Goal: Register for event/course: Sign up to attend an event or enroll in a course

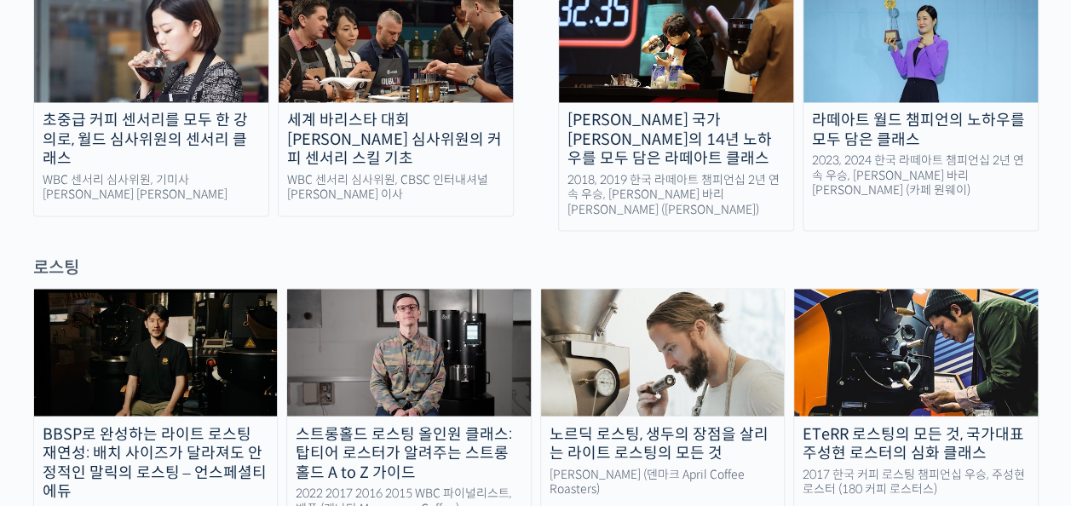
scroll to position [1448, 0]
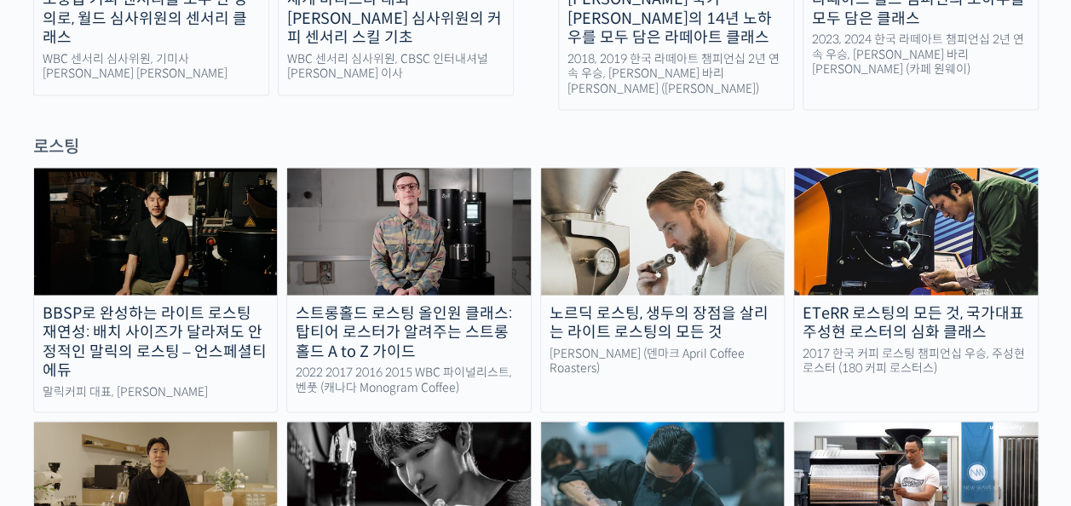
click at [923, 303] on div "ETeRR 로스팅의 모든 것, 국가대표 주성현 로스터의 심화 클래스" at bounding box center [916, 322] width 244 height 38
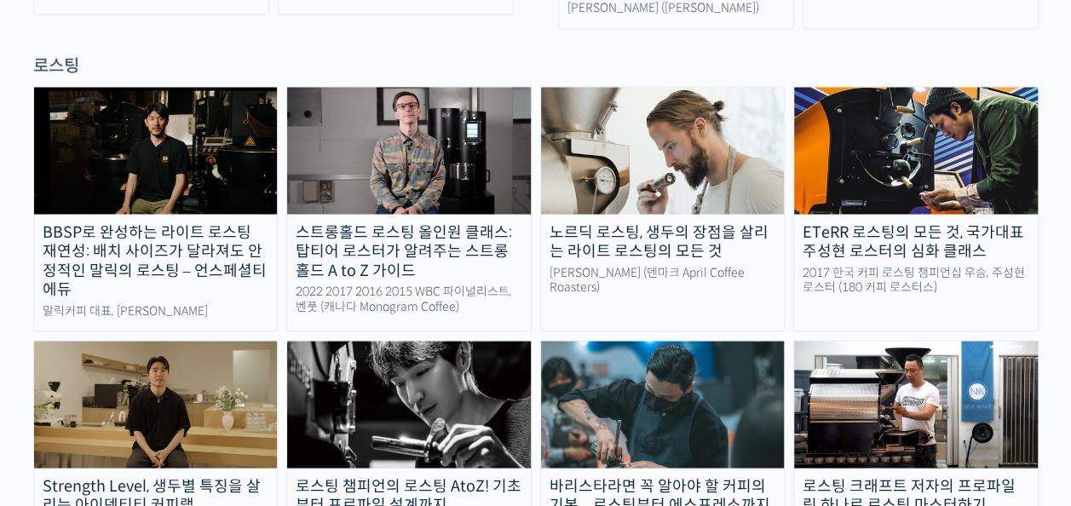
scroll to position [1618, 0]
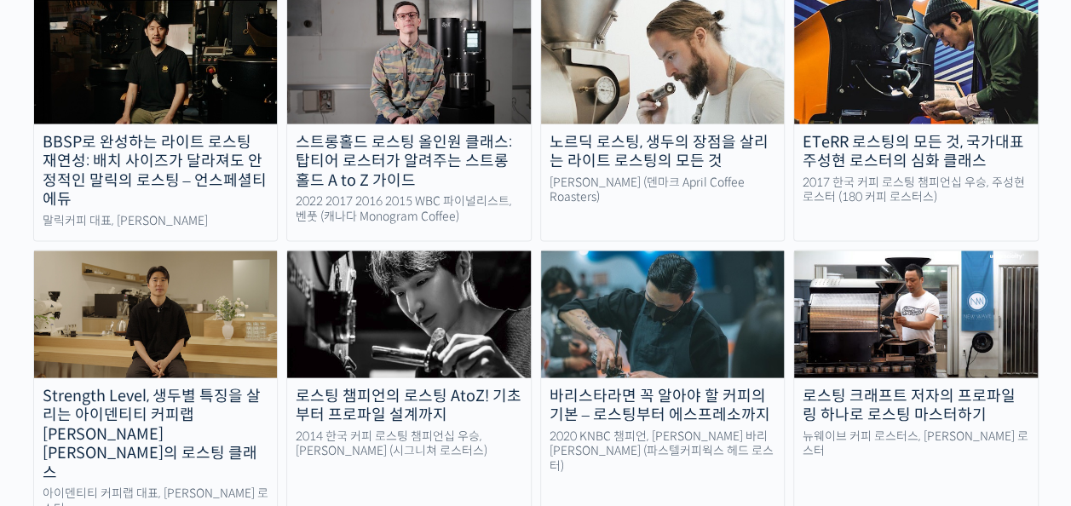
click at [126, 256] on img at bounding box center [156, 314] width 244 height 126
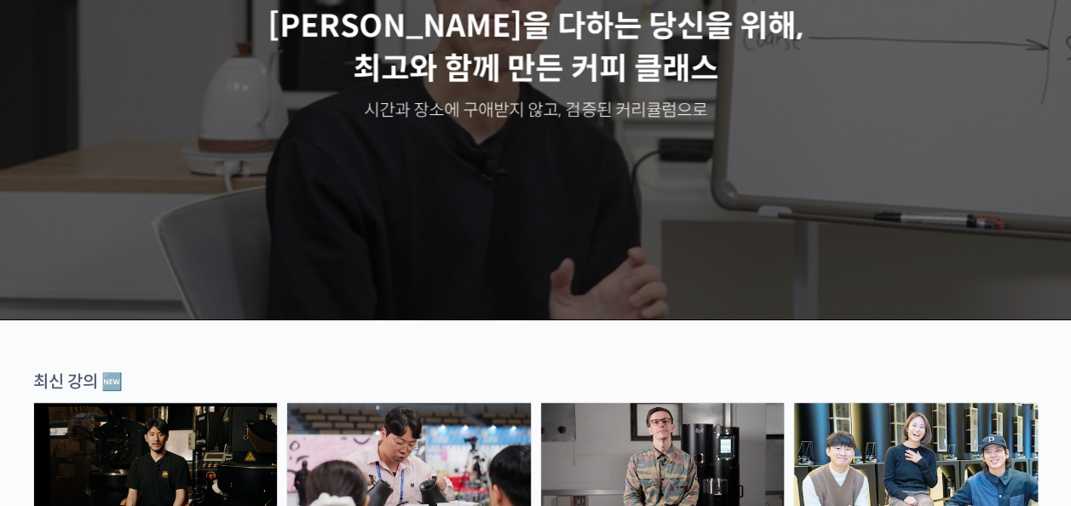
scroll to position [511, 0]
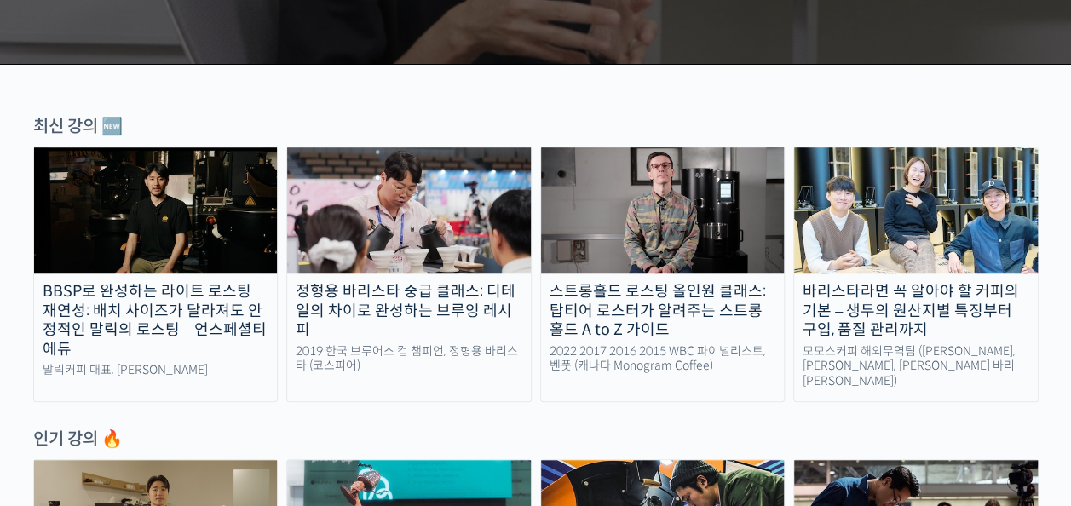
click at [939, 216] on img at bounding box center [916, 210] width 244 height 126
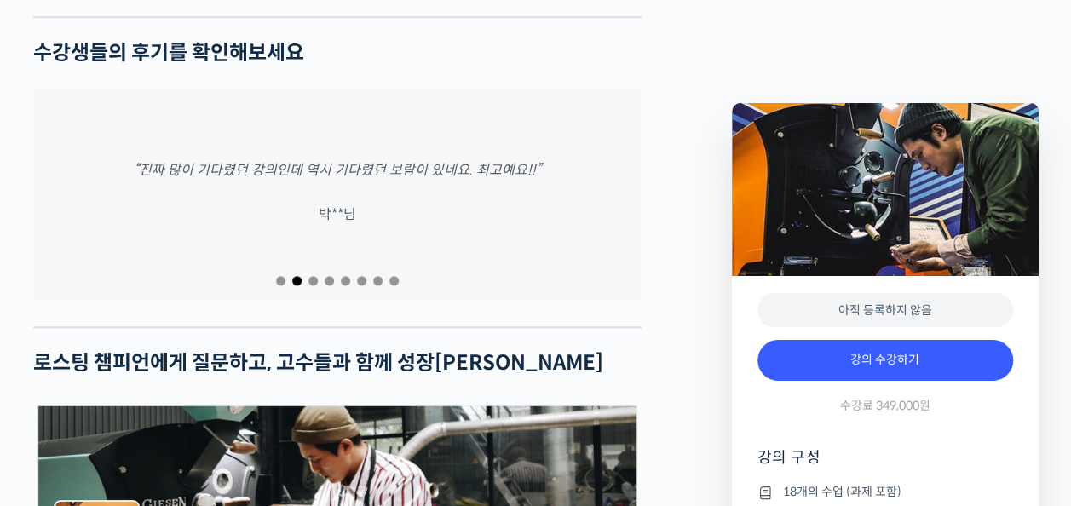
scroll to position [6909, 0]
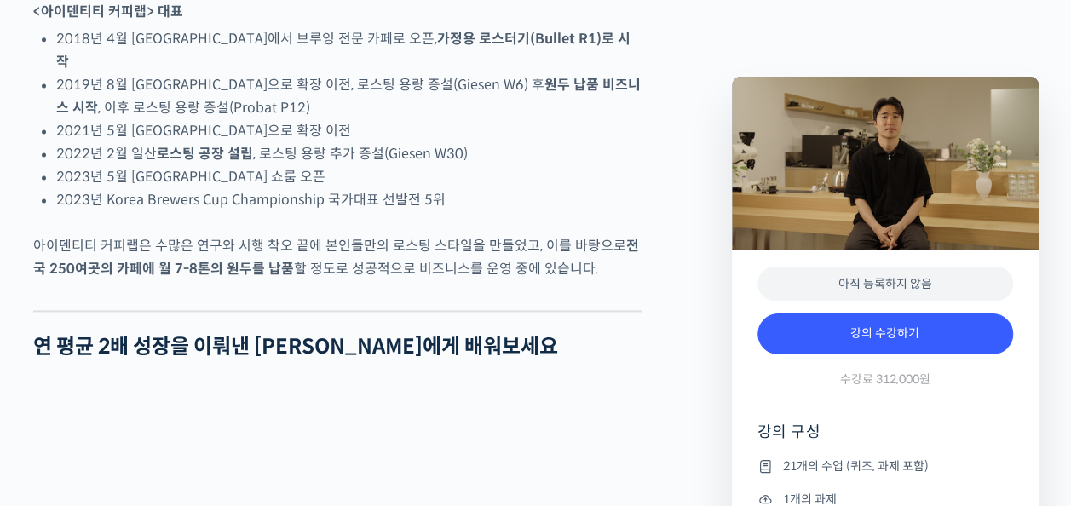
scroll to position [1107, 0]
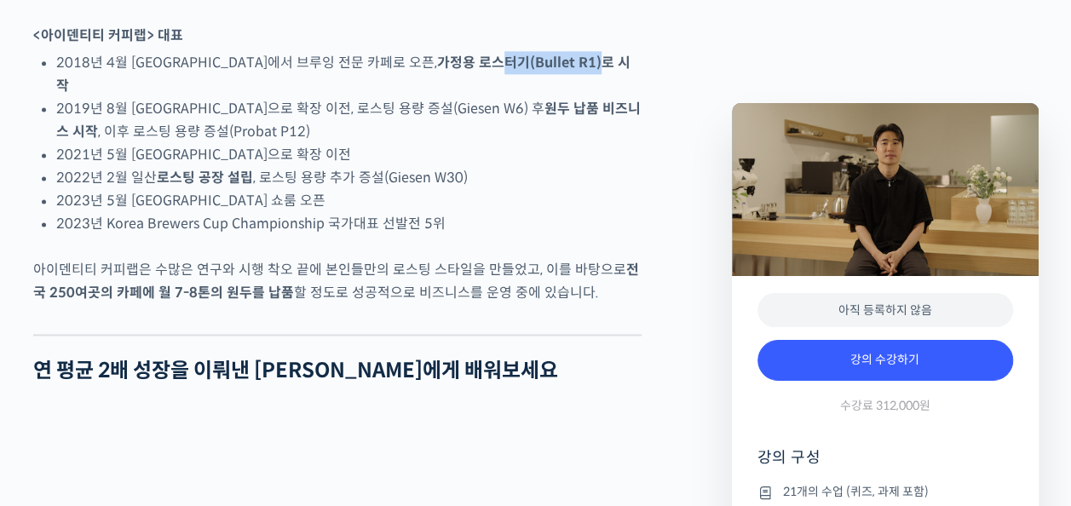
drag, startPoint x: 434, startPoint y: 126, endPoint x: 531, endPoint y: 129, distance: 98.0
click at [531, 95] on strong "가정용 로스터기(Bullet R1)로 시작" at bounding box center [343, 74] width 574 height 41
drag, startPoint x: 531, startPoint y: 129, endPoint x: 533, endPoint y: 191, distance: 61.3
click at [533, 166] on li "2021년 5월 [GEOGRAPHIC_DATA]으로 확장 이전" at bounding box center [348, 154] width 585 height 23
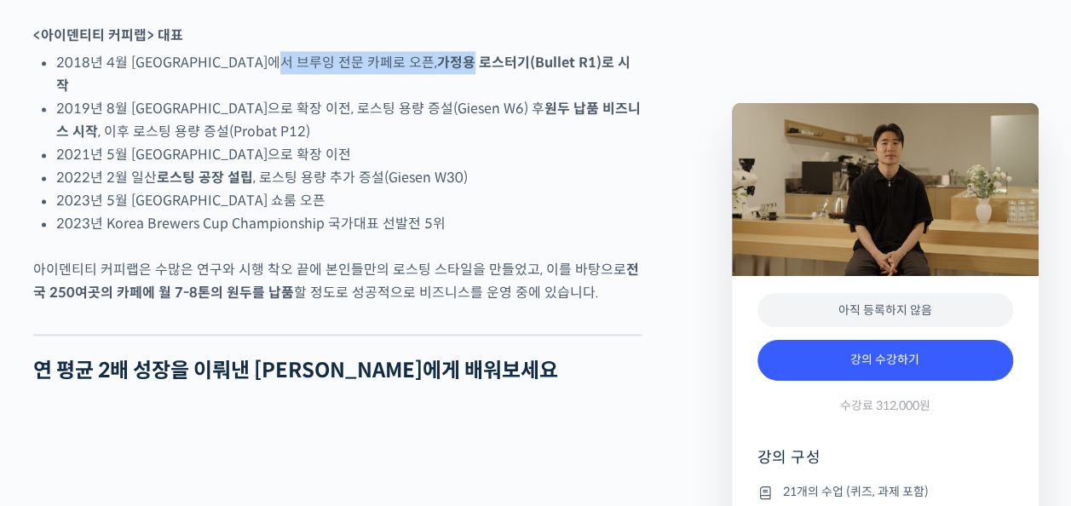
drag, startPoint x: 305, startPoint y: 135, endPoint x: 399, endPoint y: 125, distance: 94.2
click at [399, 97] on li "2018년 4월 서울 효창동에서 브루잉 전문 카페로 오픈, 가정용 로스터기(Bullet R1)로 시작" at bounding box center [348, 74] width 585 height 46
drag, startPoint x: 404, startPoint y: 129, endPoint x: 463, endPoint y: 207, distance: 98.5
click at [463, 189] on li "2022년 2월 일산 로스팅 공장 설립 , 로스팅 용량 추가 증설(Giesen W30)" at bounding box center [348, 177] width 585 height 23
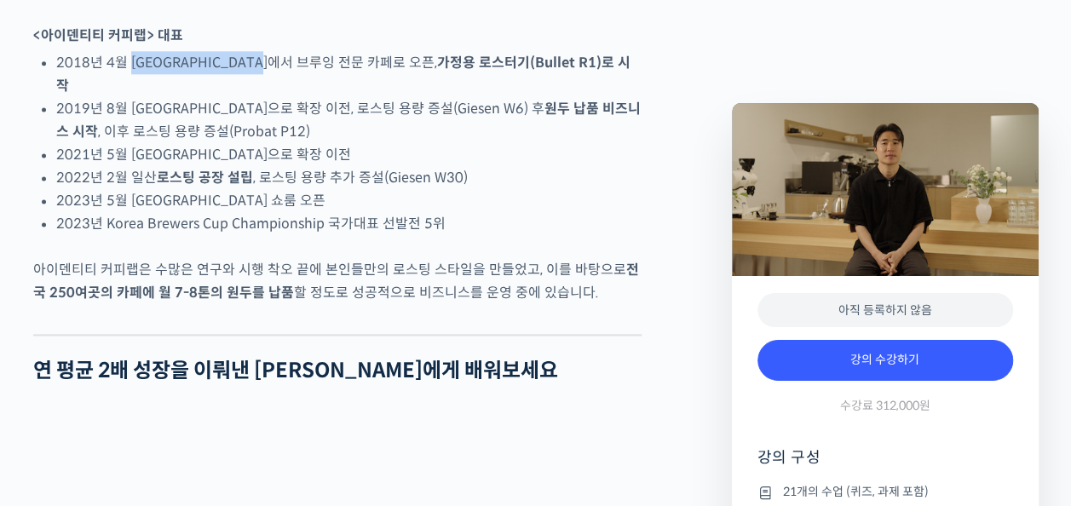
drag, startPoint x: 128, startPoint y: 128, endPoint x: 290, endPoint y: 118, distance: 163.0
click at [290, 97] on li "2018년 4월 서울 효창동에서 브루잉 전문 카페로 오픈, 가정용 로스터기(Bullet R1)로 시작" at bounding box center [348, 74] width 585 height 46
drag, startPoint x: 291, startPoint y: 119, endPoint x: 296, endPoint y: 158, distance: 38.6
click at [296, 143] on li "2019년 8월 서울 망원동으로 확장 이전, 로스팅 용량 증설(Giesen W6) 후 원두 납품 비즈니스 시작 , 이후 로스팅 용량 증설(Pr…" at bounding box center [348, 120] width 585 height 46
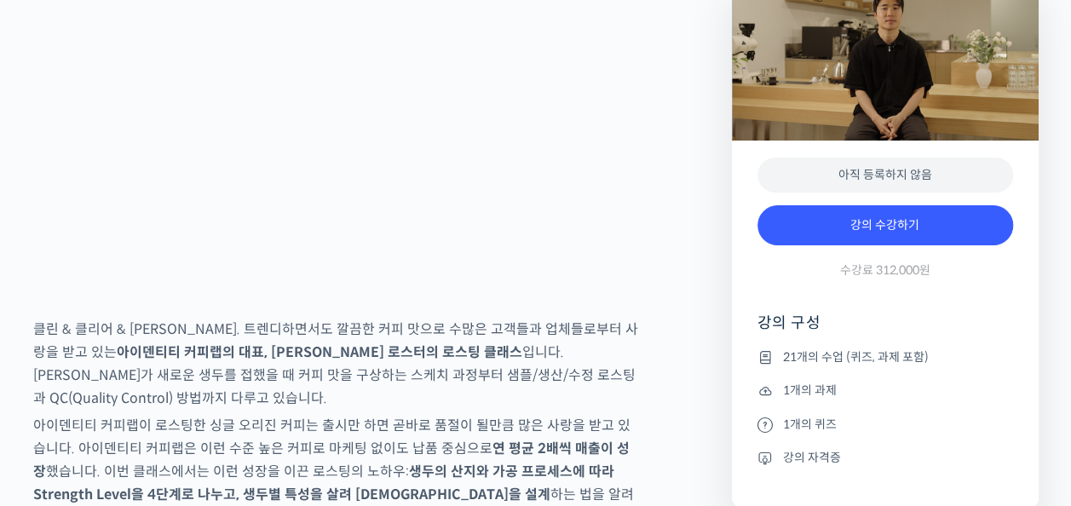
scroll to position [2555, 0]
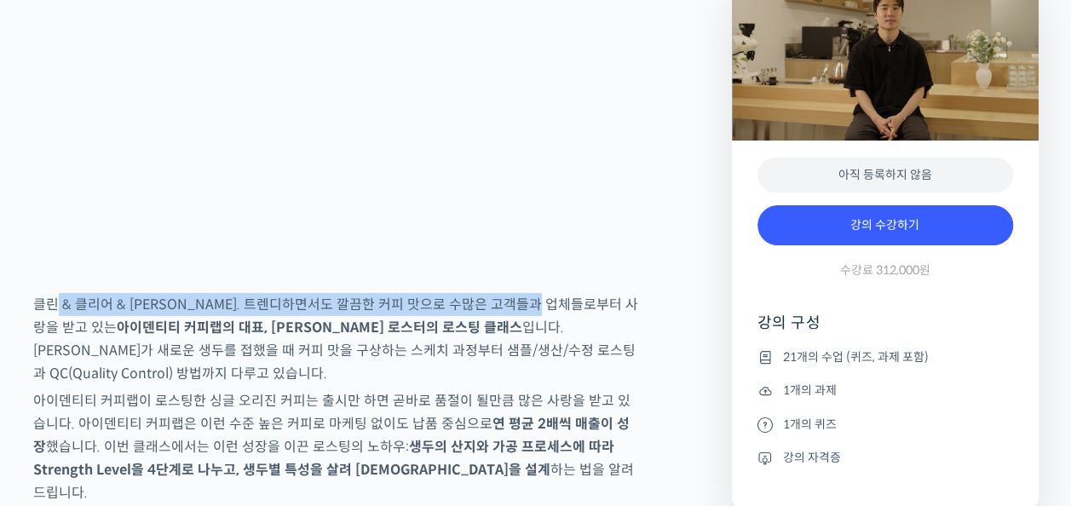
drag, startPoint x: 53, startPoint y: 349, endPoint x: 506, endPoint y: 346, distance: 453.1
click at [531, 343] on p "클린 & 클리어 & 에센스. 트렌디하면서도 깔끔한 커피 맛으로 수많은 고객들과 업체들로부터 사랑을 받고 있는 아이덴티티 커피랩의 대표, 윤원균…" at bounding box center [337, 339] width 608 height 92
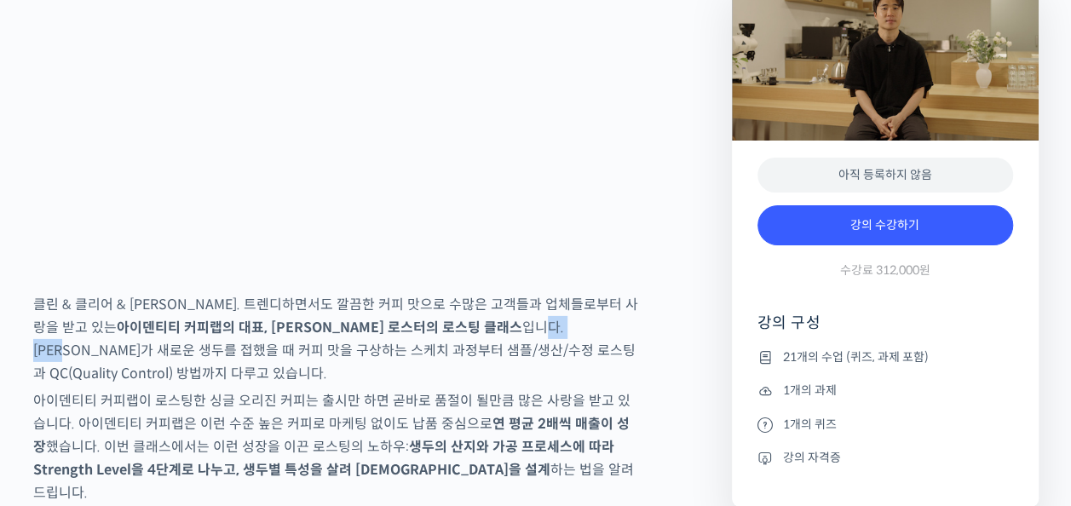
drag, startPoint x: 506, startPoint y: 346, endPoint x: 365, endPoint y: 372, distance: 143.8
click at [374, 372] on p "클린 & 클리어 & 에센스. 트렌디하면서도 깔끔한 커피 맛으로 수많은 고객들과 업체들로부터 사랑을 받고 있는 아이덴티티 커피랩의 대표, 윤원균…" at bounding box center [337, 339] width 608 height 92
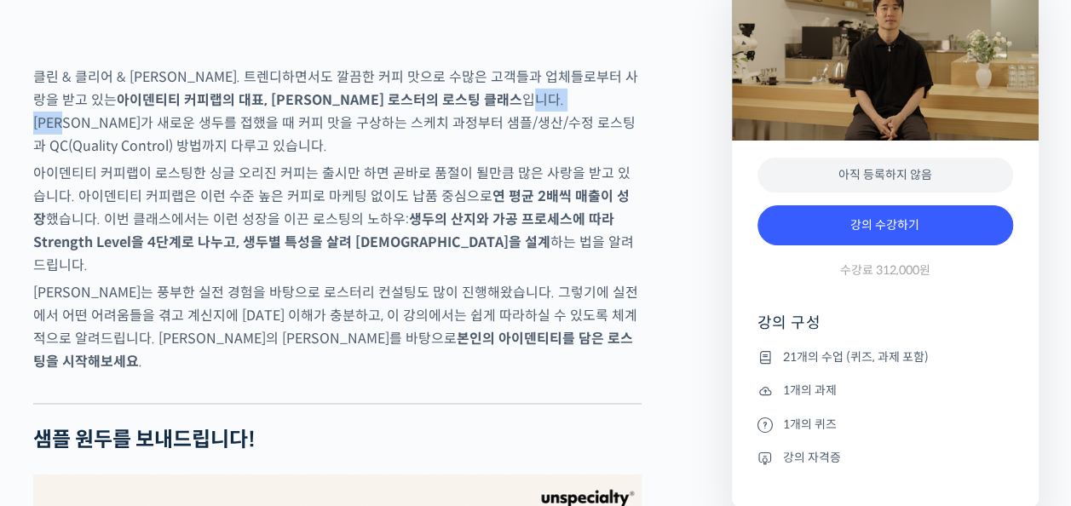
scroll to position [2811, 0]
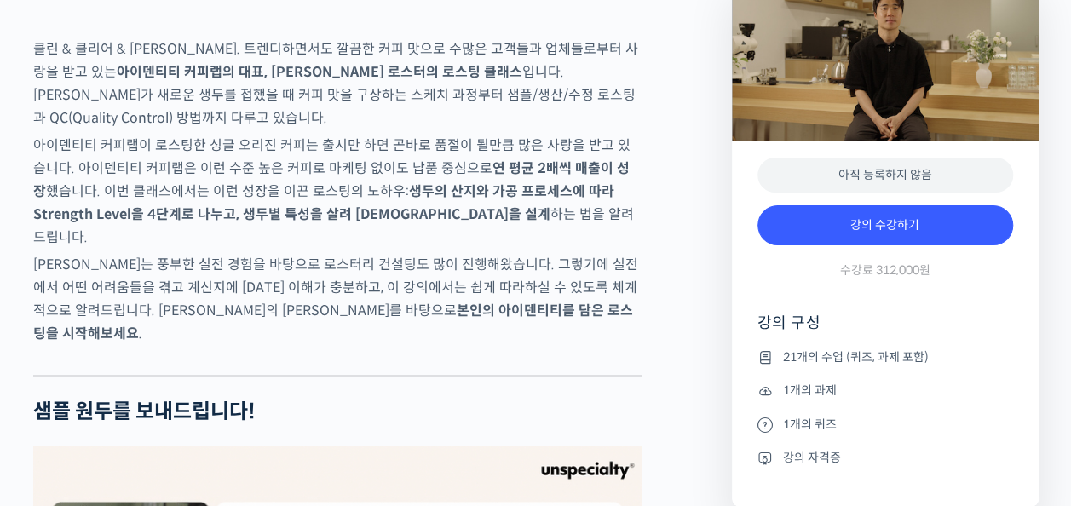
click at [315, 129] on p "클린 & 클리어 & 에센스. 트렌디하면서도 깔끔한 커피 맛으로 수많은 고객들과 업체들로부터 사랑을 받고 있는 아이덴티티 커피랩의 대표, 윤원균…" at bounding box center [337, 83] width 608 height 92
click at [332, 196] on p "아이덴티티 커피랩이 로스팅한 싱글 오리진 커피는 출시만 하면 곧바로 품절이 될만큼 많은 사랑을 받고 있습니다. 아이덴티티 커피랩은 이런 수준 …" at bounding box center [337, 191] width 608 height 115
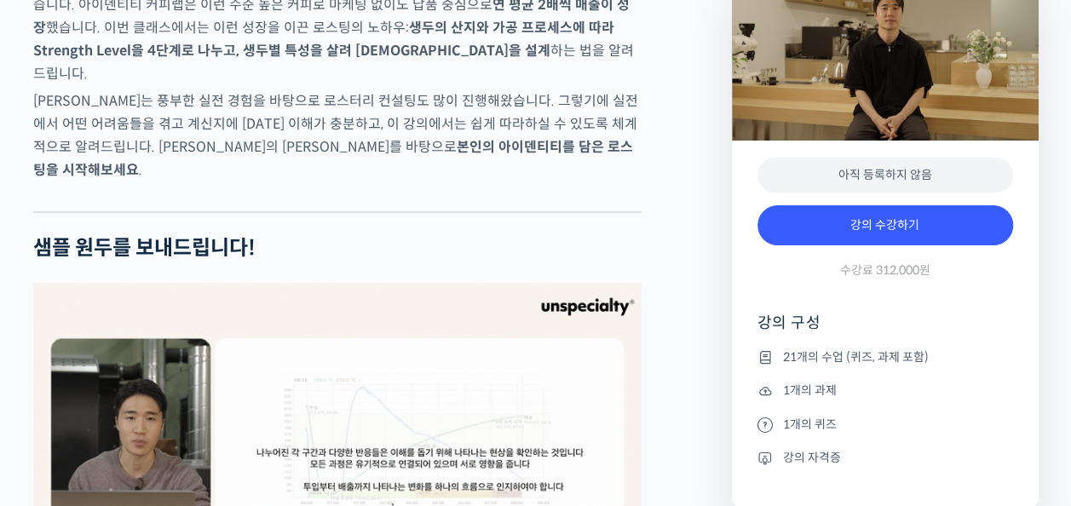
scroll to position [2981, 0]
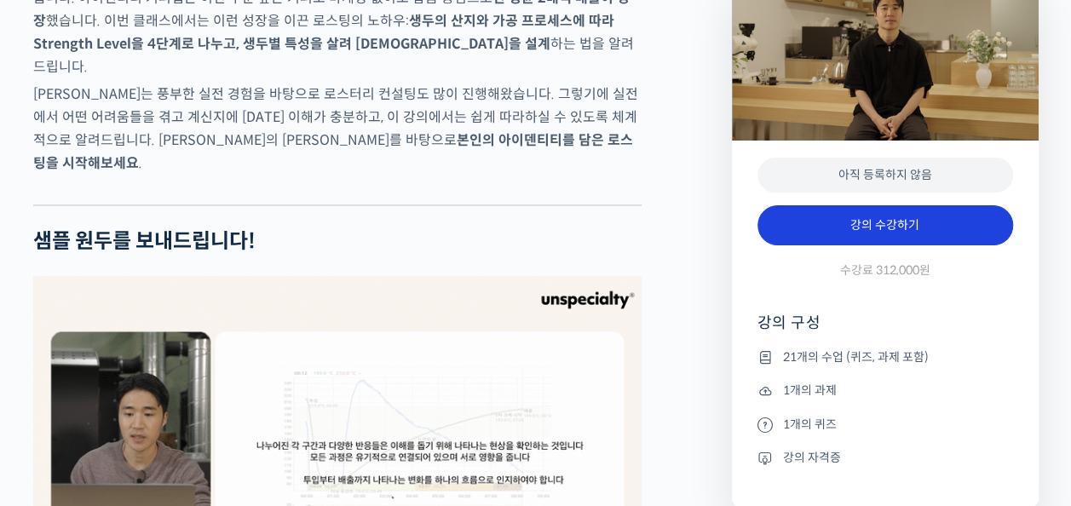
click at [865, 244] on link "강의 수강하기" at bounding box center [885, 225] width 256 height 41
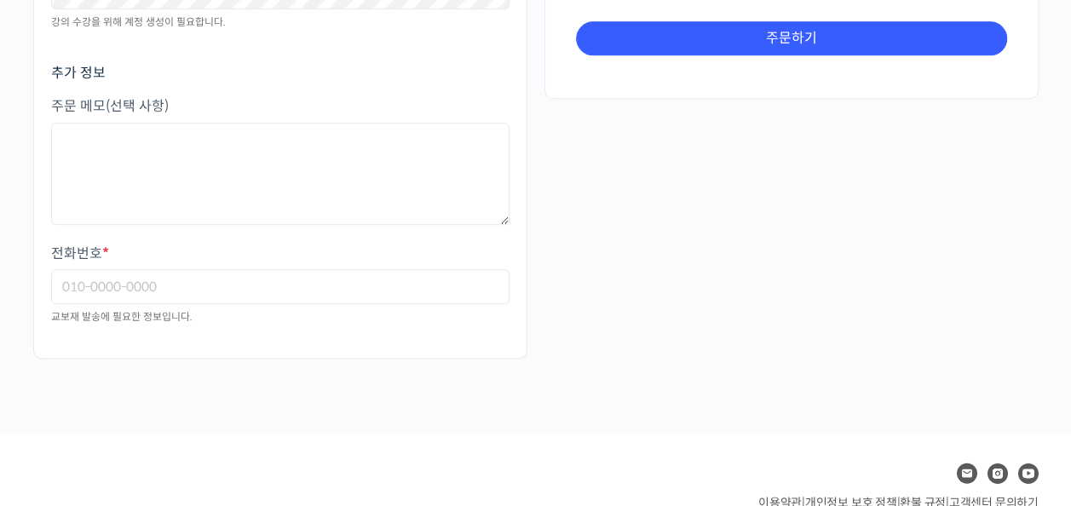
scroll to position [923, 0]
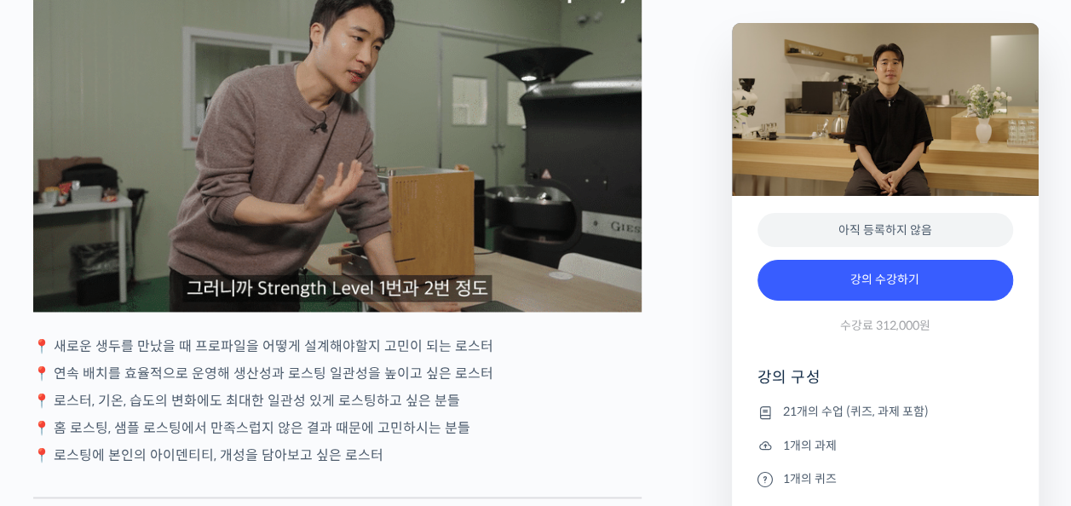
scroll to position [4277, 0]
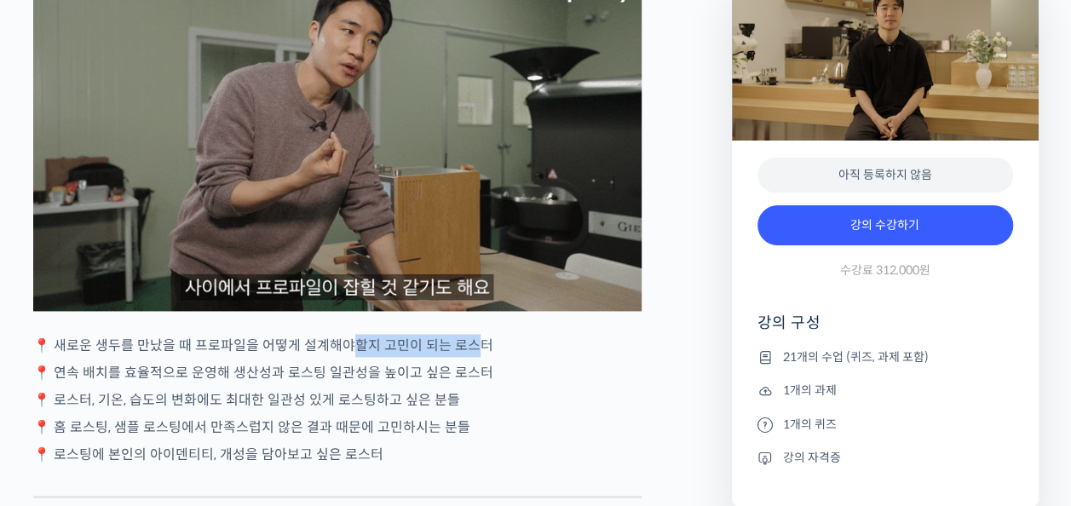
drag, startPoint x: 348, startPoint y: 344, endPoint x: 469, endPoint y: 344, distance: 120.9
click at [469, 344] on p "📍 새로운 생두를 만났을 때 프로파일을 어떻게 설계해야할지 고민이 되는 로스터" at bounding box center [337, 345] width 608 height 23
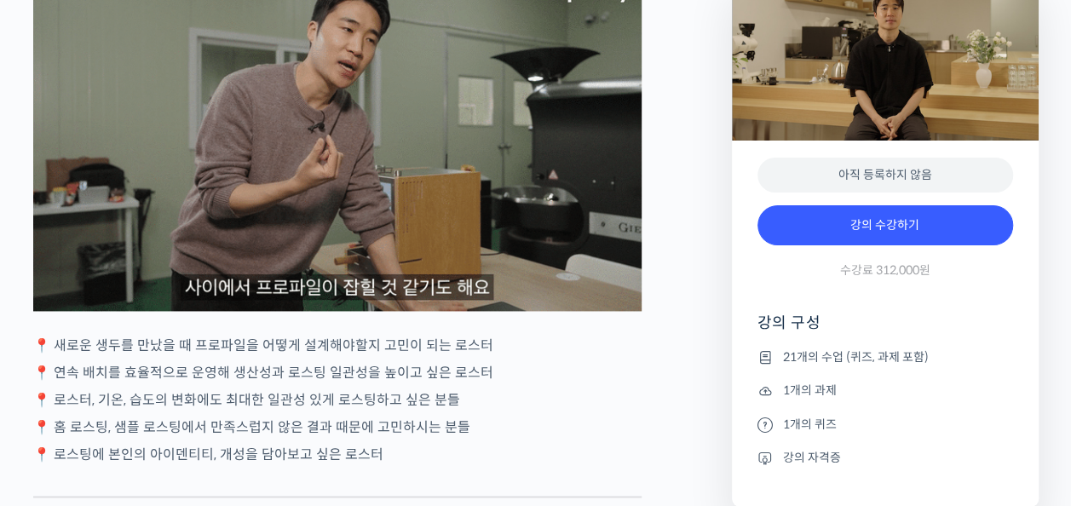
drag, startPoint x: 467, startPoint y: 354, endPoint x: 474, endPoint y: 419, distance: 65.1
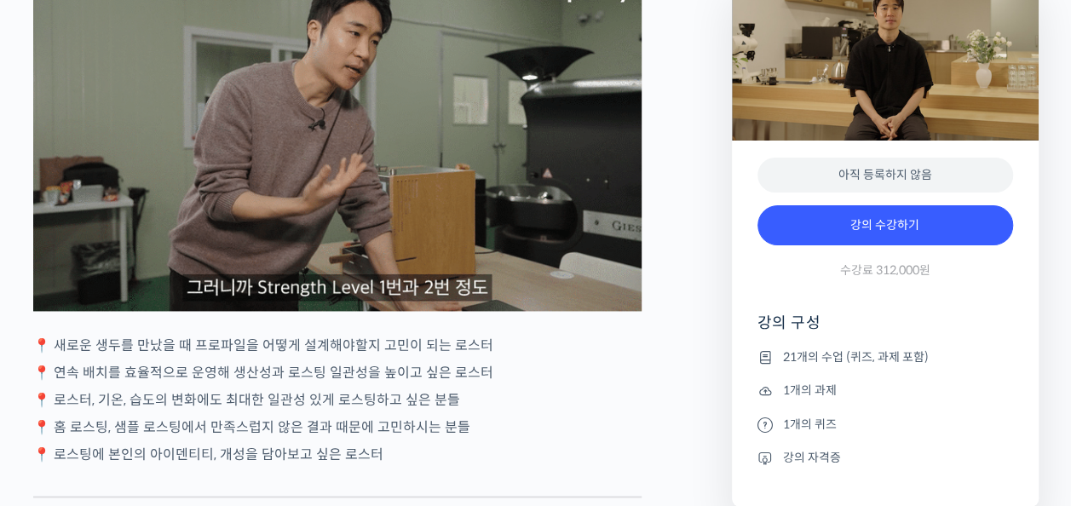
click at [474, 419] on p "📍 홈 로스팅, 샘플 로스팅에서 만족스럽지 않은 결과 때문에 고민하시는 분들" at bounding box center [337, 427] width 608 height 23
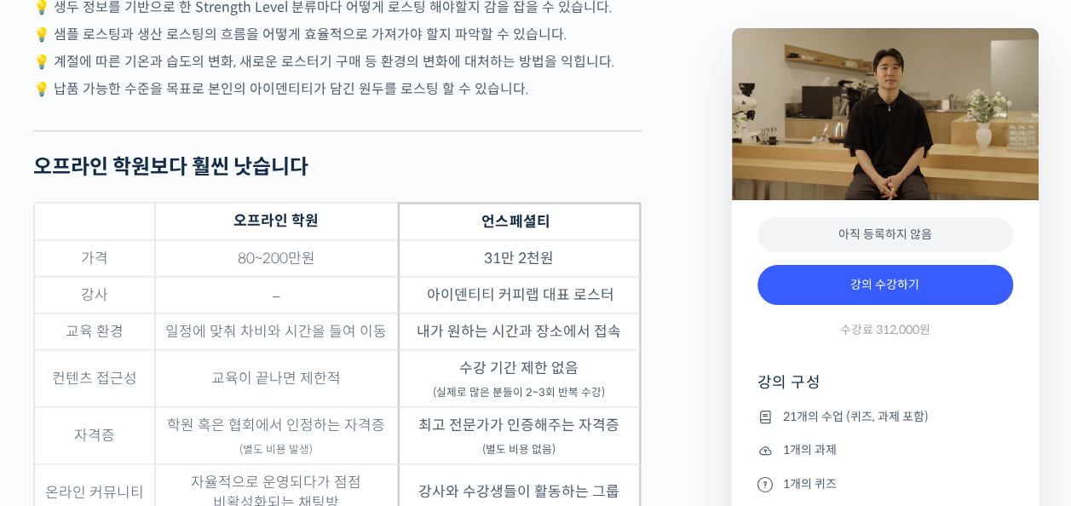
scroll to position [5043, 0]
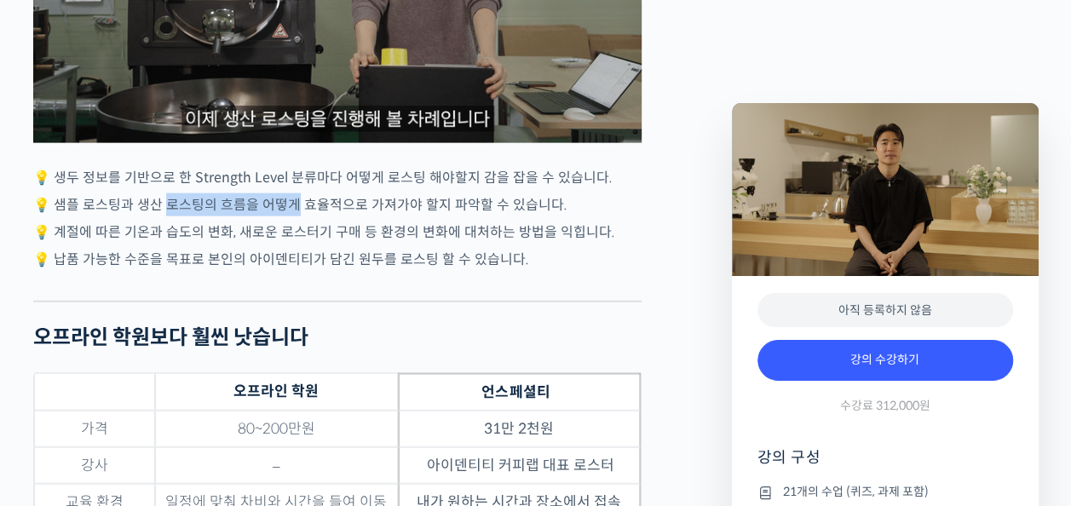
drag, startPoint x: 164, startPoint y: 197, endPoint x: 292, endPoint y: 190, distance: 128.8
click at [292, 193] on p "💡 샘플 로스팅과 생산 로스팅의 흐름을 어떻게 효율적으로 가져가야 할지 파악할 수 있습니다." at bounding box center [337, 204] width 608 height 23
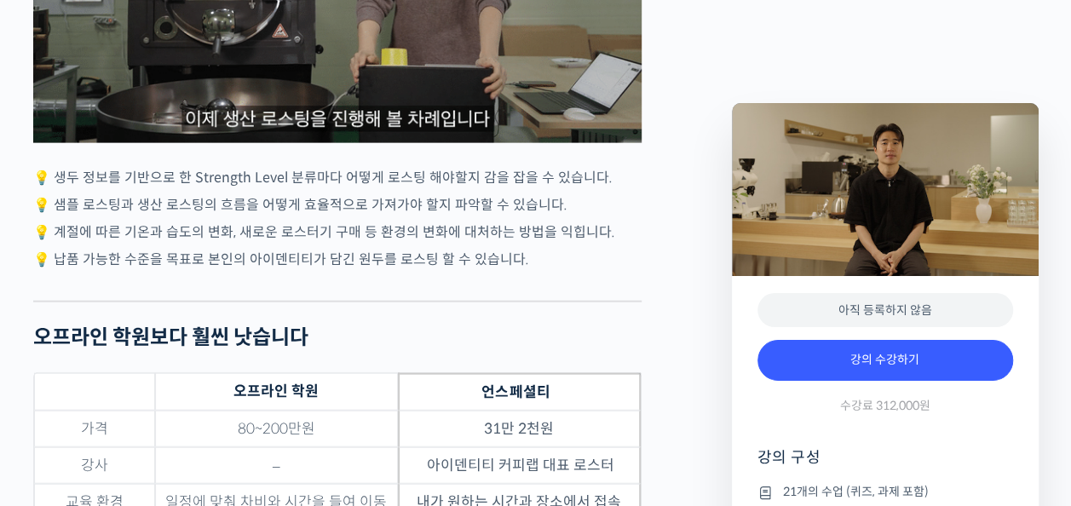
drag, startPoint x: 292, startPoint y: 190, endPoint x: 153, endPoint y: 242, distance: 148.2
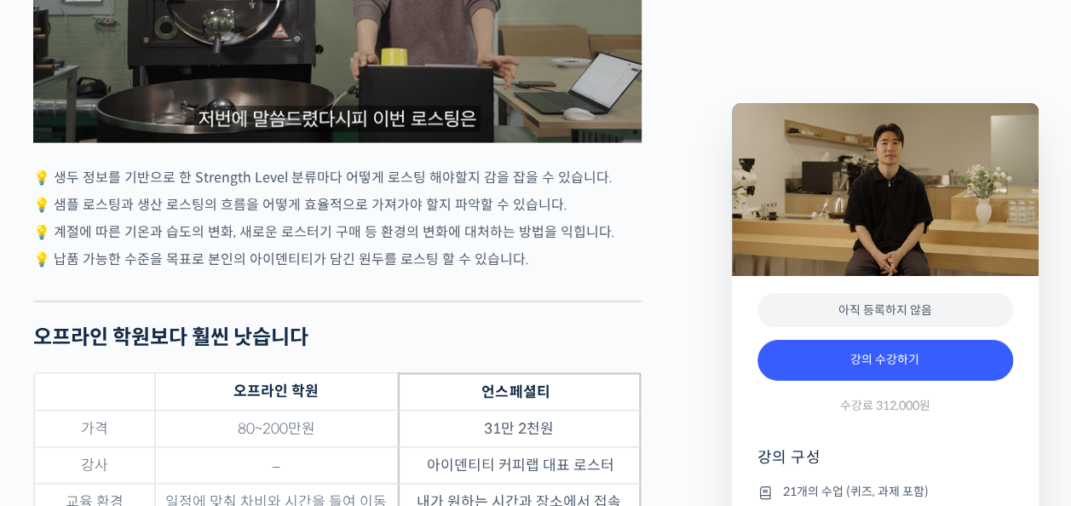
click at [153, 248] on p "💡 납품 가능한 수준을 목표로 본인의 아이덴티티가 담긴 원두를 로스팅 할 수 있습니다." at bounding box center [337, 259] width 608 height 23
drag, startPoint x: 112, startPoint y: 232, endPoint x: 288, endPoint y: 215, distance: 176.3
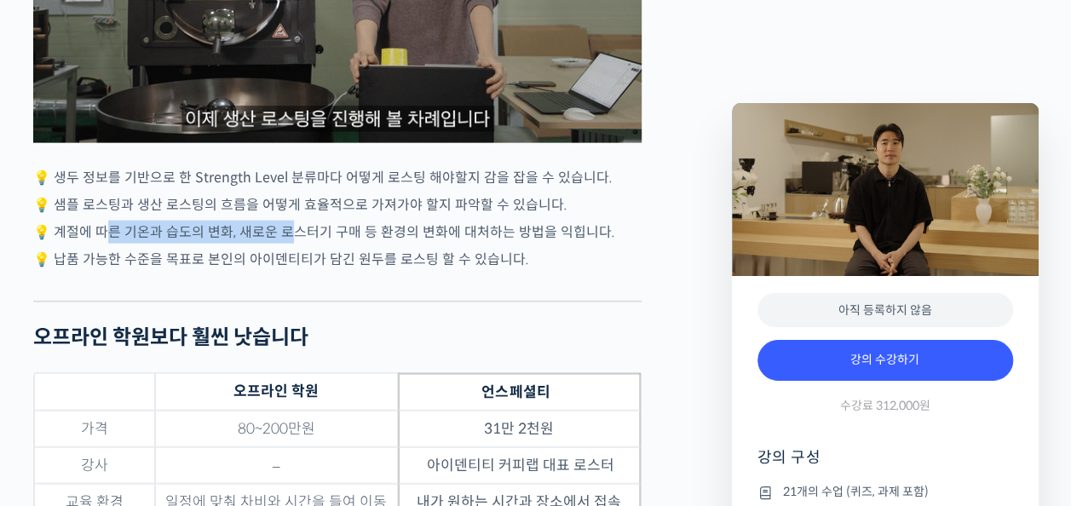
click at [288, 221] on p "💡 계절에 따른 기온과 습도의 변화, 새로운 로스터기 구매 등 환경의 변화에 대처하는 방법을 익힙니다." at bounding box center [337, 232] width 608 height 23
drag, startPoint x: 288, startPoint y: 215, endPoint x: 291, endPoint y: 268, distance: 53.8
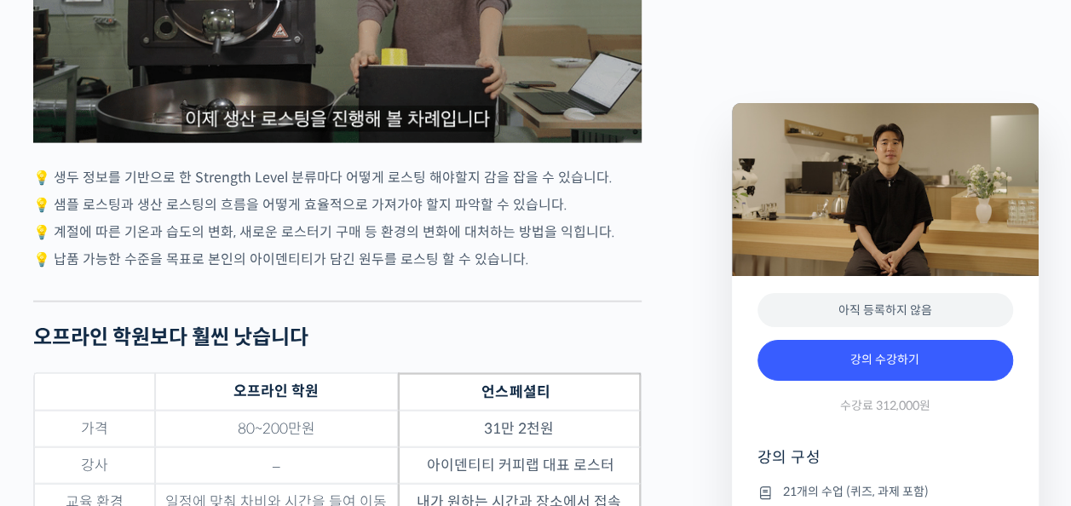
click at [284, 279] on div at bounding box center [337, 288] width 608 height 26
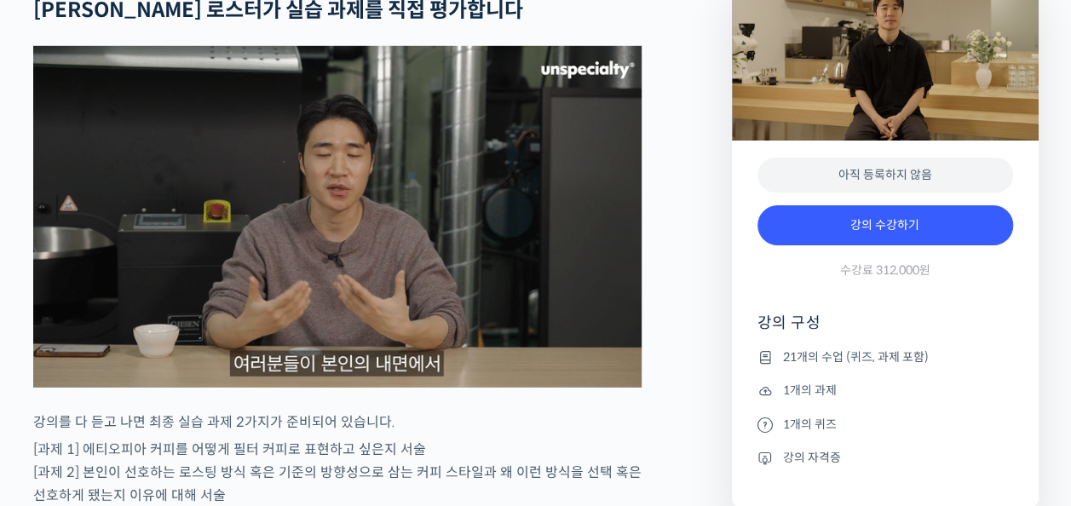
scroll to position [5980, 0]
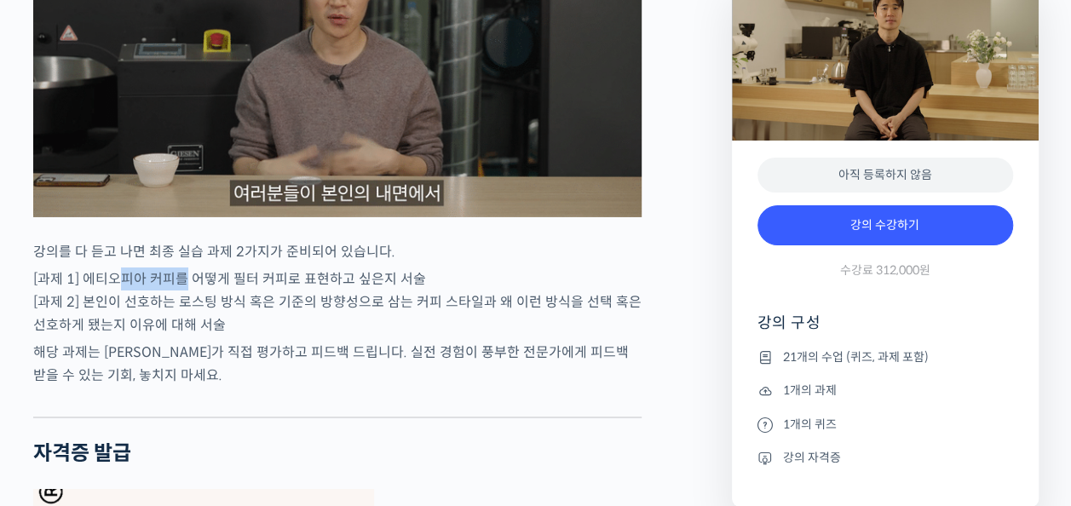
drag, startPoint x: 124, startPoint y: 265, endPoint x: 181, endPoint y: 257, distance: 56.7
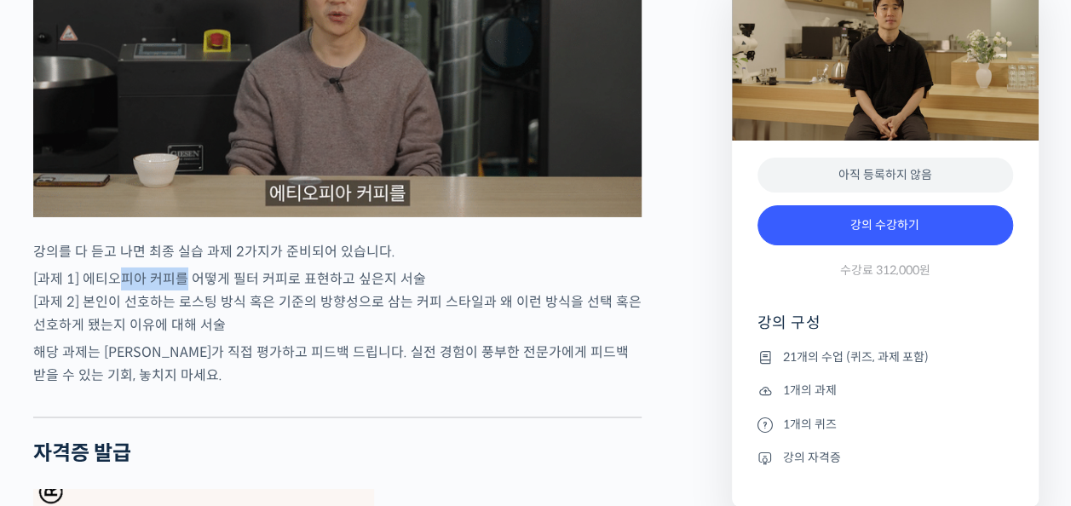
click at [181, 267] on p "[과제 1] 에티오피아 커피를 어떻게 필터 커피로 표현하고 싶은지 서술 [과제 2] 본인이 선호하는 로스팅 방식 혹은 기준의 방향성으로 삼는 …" at bounding box center [337, 301] width 608 height 69
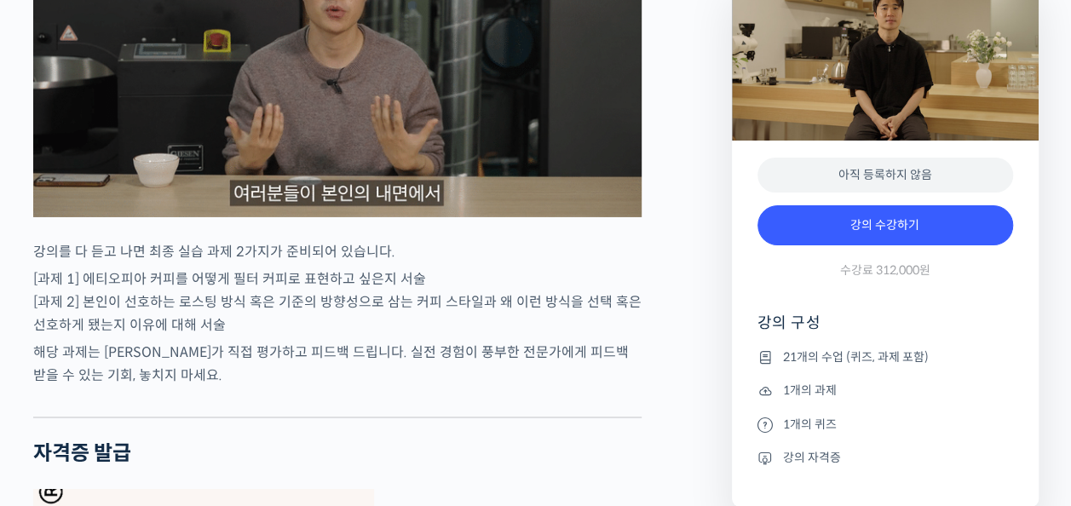
drag, startPoint x: 181, startPoint y: 257, endPoint x: 114, endPoint y: 290, distance: 73.9
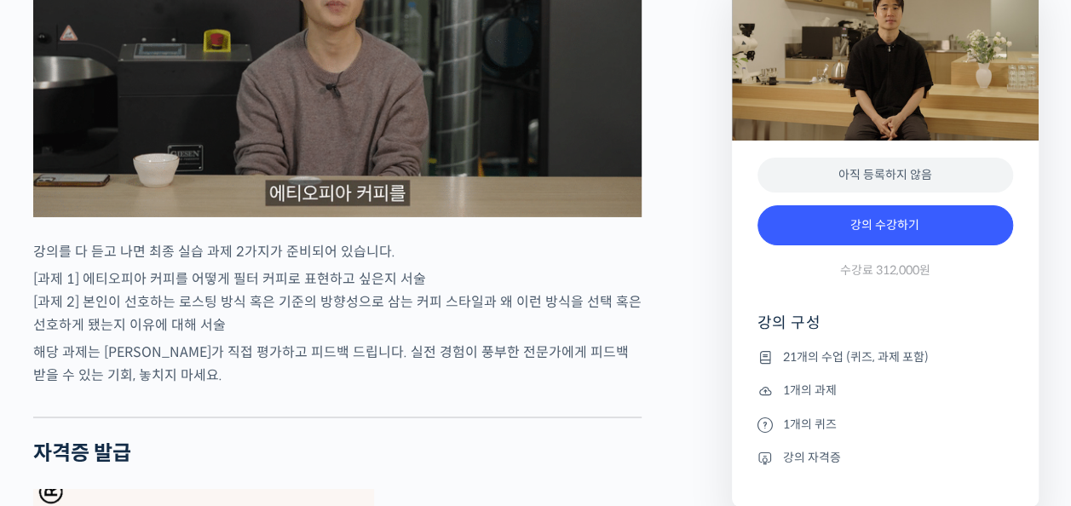
click at [114, 290] on p "[과제 1] 에티오피아 커피를 어떻게 필터 커피로 표현하고 싶은지 서술 [과제 2] 본인이 선호하는 로스팅 방식 혹은 기준의 방향성으로 삼는 …" at bounding box center [337, 301] width 608 height 69
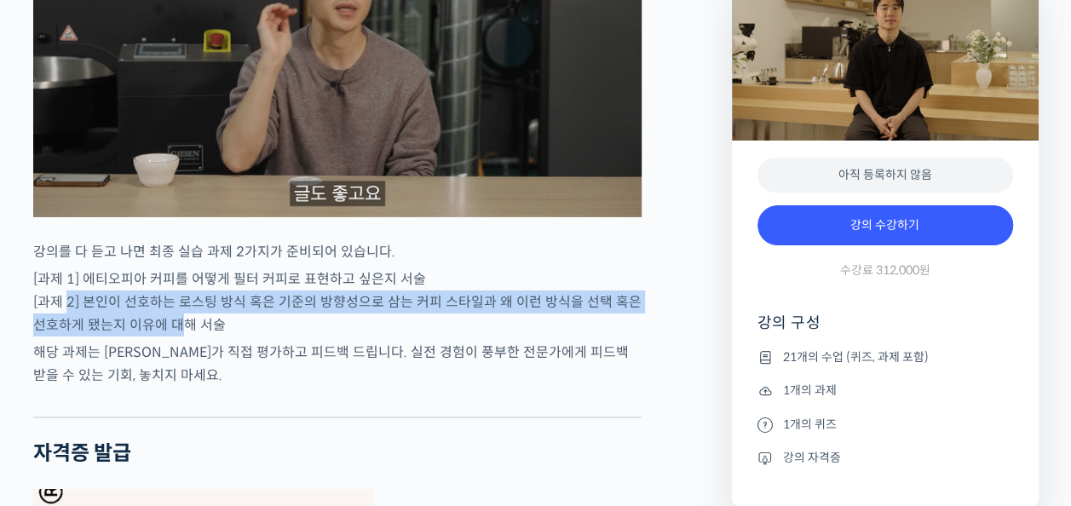
drag, startPoint x: 68, startPoint y: 296, endPoint x: 174, endPoint y: 310, distance: 106.5
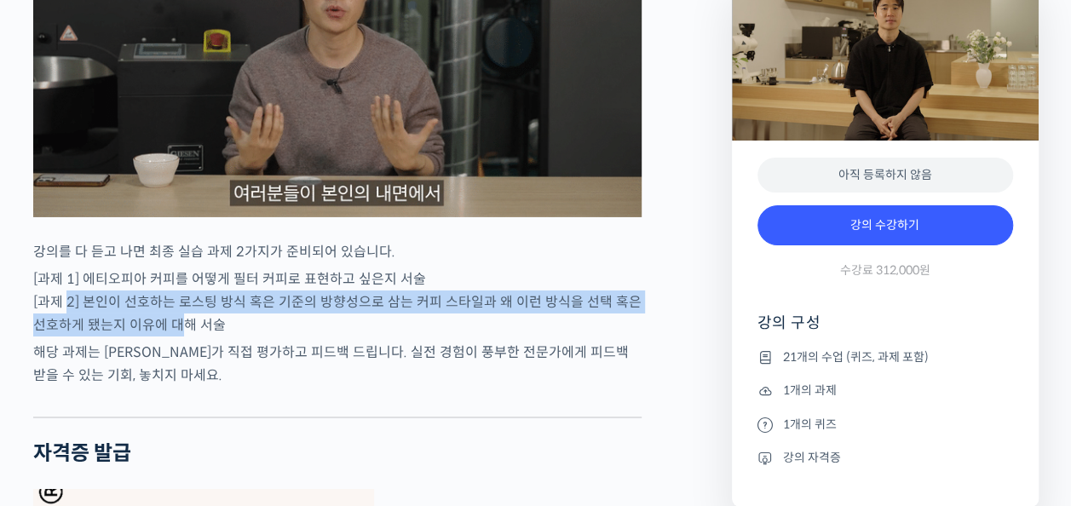
click at [174, 310] on p "[과제 1] 에티오피아 커피를 어떻게 필터 커피로 표현하고 싶은지 서술 [과제 2] 본인이 선호하는 로스팅 방식 혹은 기준의 방향성으로 삼는 …" at bounding box center [337, 301] width 608 height 69
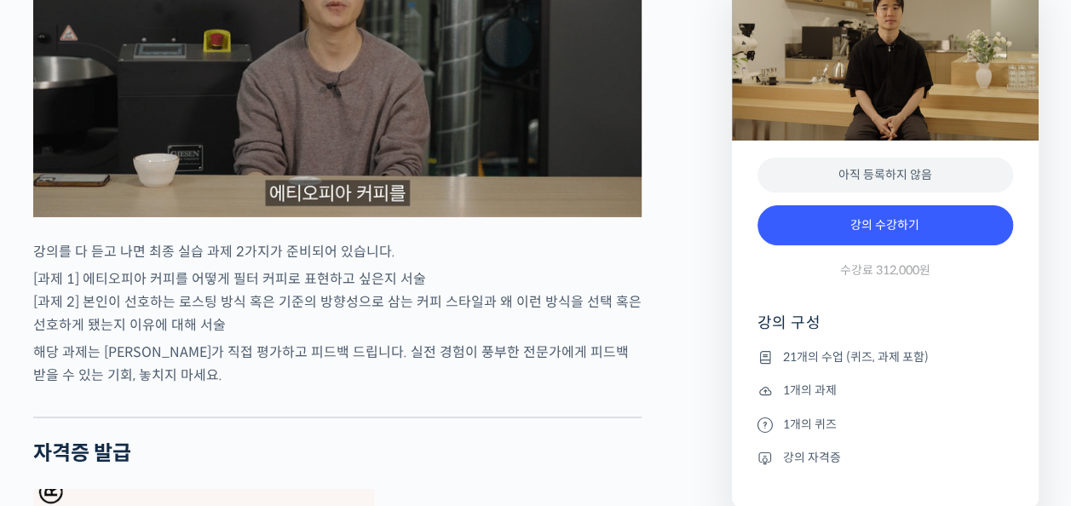
drag, startPoint x: 174, startPoint y: 310, endPoint x: 129, endPoint y: 345, distance: 56.4
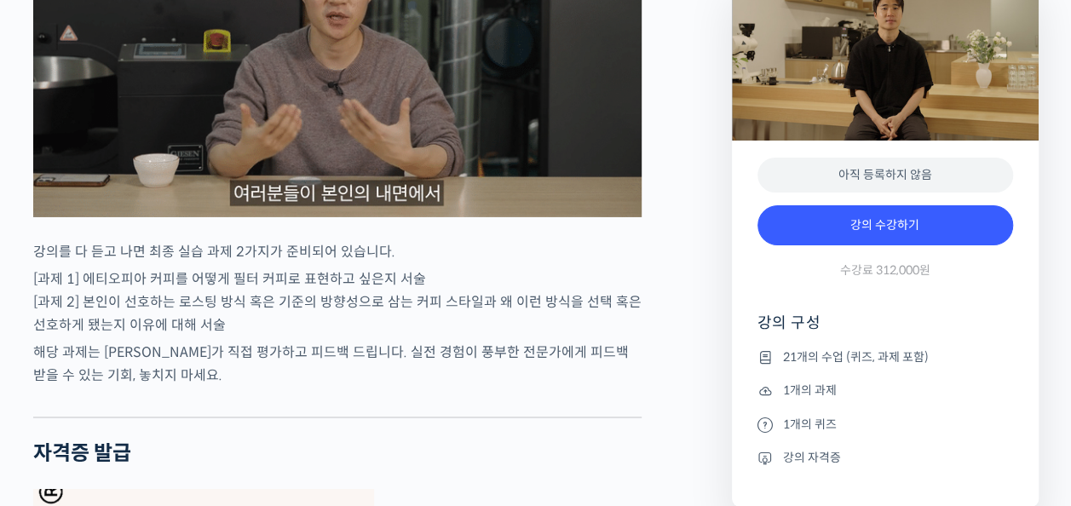
click at [129, 345] on p "해당 과제는 윤원균 로스터가 직접 평가하고 피드백 드립니다. 실전 경험이 풍부한 전문가에게 피드백 받을 수 있는 기회, 놓치지 마세요." at bounding box center [337, 364] width 608 height 46
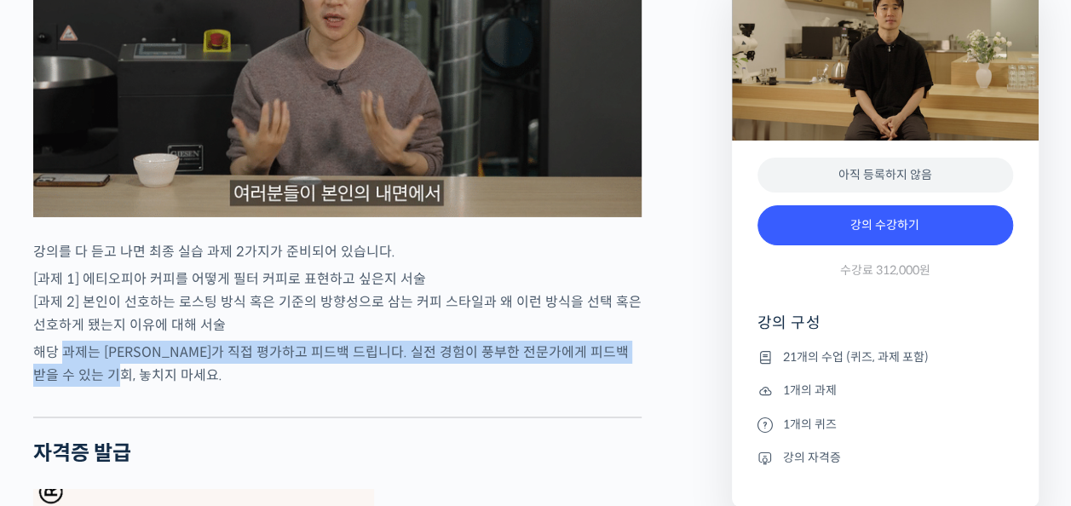
drag, startPoint x: 66, startPoint y: 336, endPoint x: 127, endPoint y: 363, distance: 66.8
click at [127, 363] on p "해당 과제는 윤원균 로스터가 직접 평가하고 피드백 드립니다. 실전 경험이 풍부한 전문가에게 피드백 받을 수 있는 기회, 놓치지 마세요." at bounding box center [337, 364] width 608 height 46
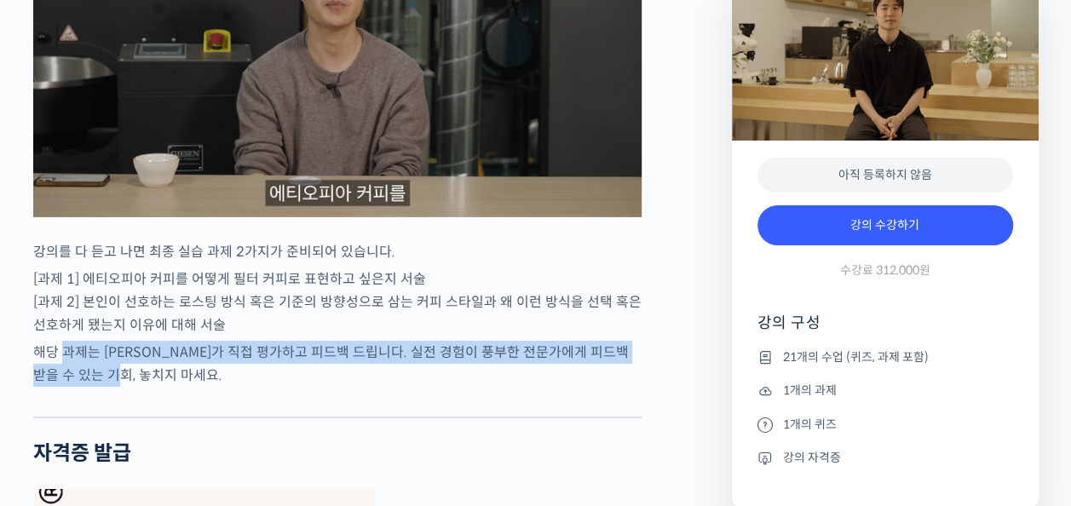
drag, startPoint x: 129, startPoint y: 364, endPoint x: 132, endPoint y: 392, distance: 28.2
click at [132, 392] on div at bounding box center [337, 404] width 608 height 26
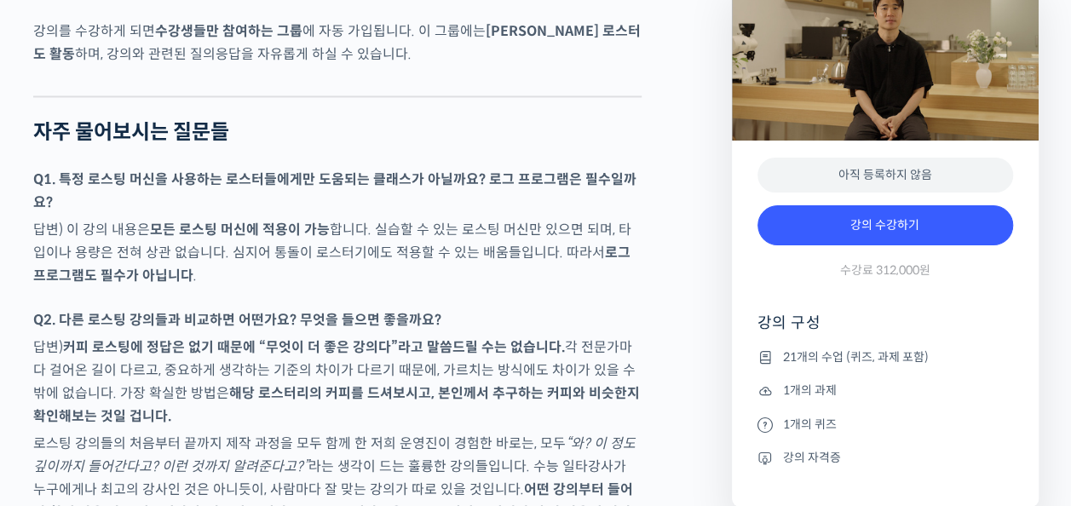
scroll to position [7939, 0]
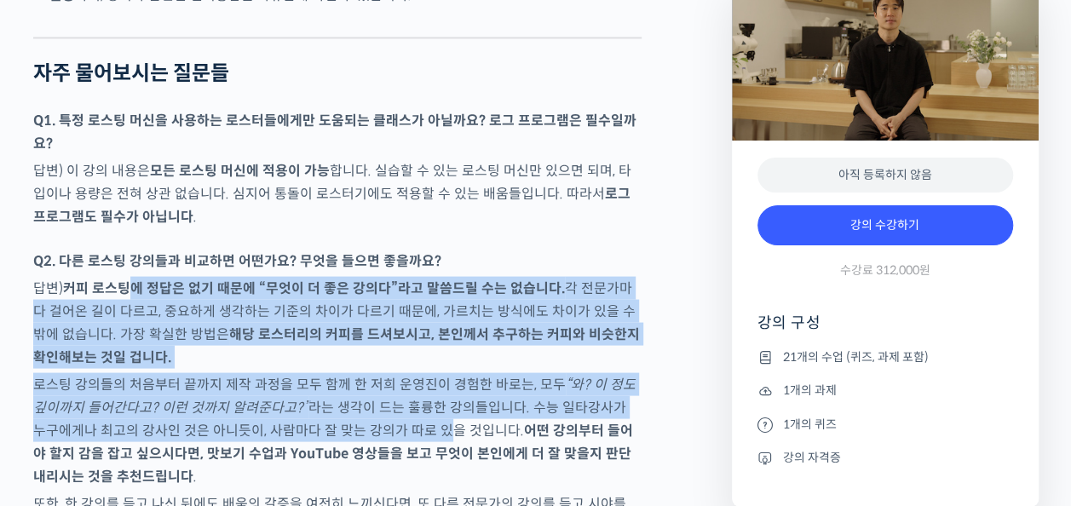
drag, startPoint x: 127, startPoint y: 220, endPoint x: 399, endPoint y: 376, distance: 313.2
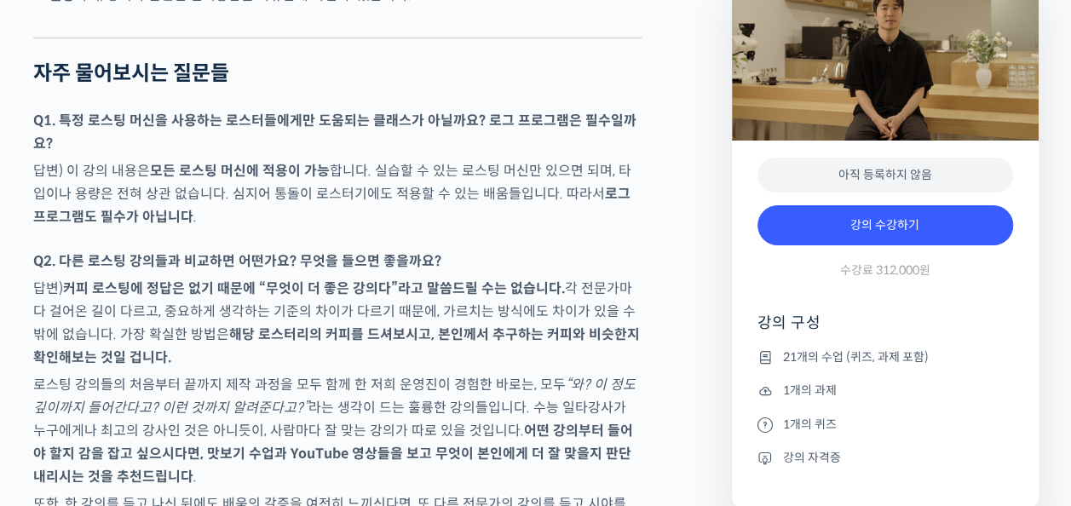
drag, startPoint x: 399, startPoint y: 376, endPoint x: 319, endPoint y: 400, distance: 83.8
click at [319, 421] on strong "어떤 강의부터 들어야 할지 감을 잡고 싶으시다면, 맛보기 수업과 YouTube 영상들을 보고 무엇이 본인에게 더 잘 맞을지 판단내리시는 것을 …" at bounding box center [333, 453] width 600 height 64
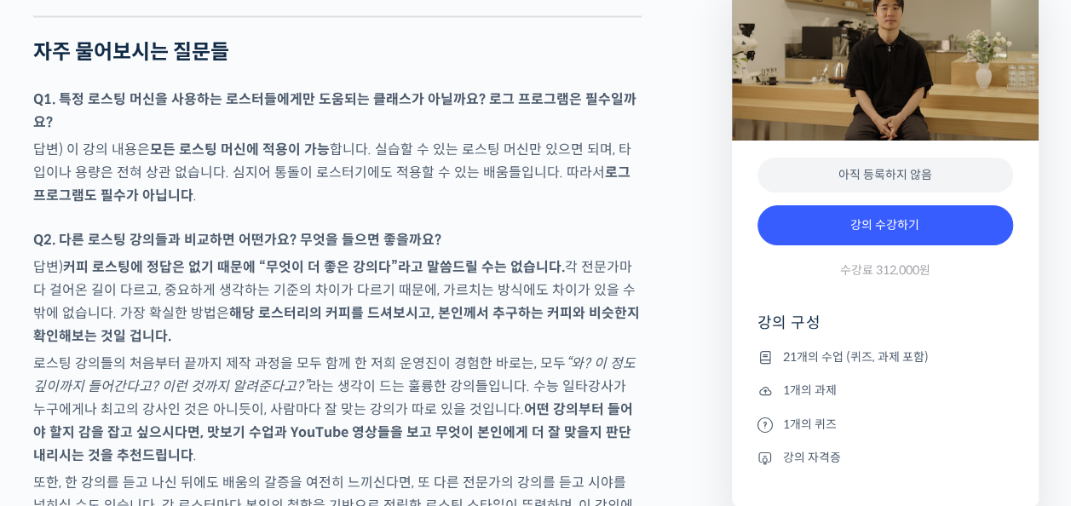
scroll to position [8024, 0]
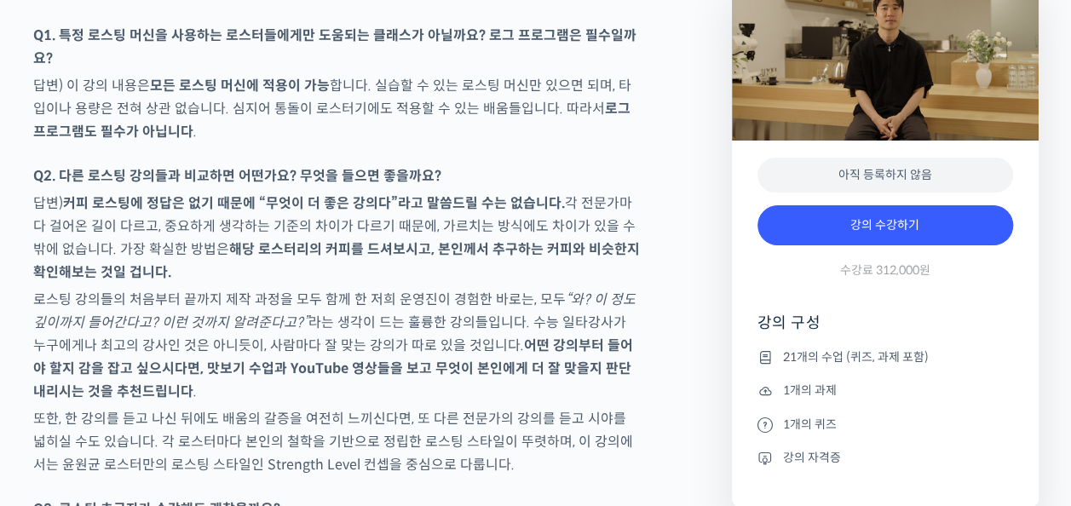
click at [432, 322] on p "로스팅 강의들의 처음부터 끝까지 제작 과정을 모두 함께 한 저희 운영진이 경험한 바로는, 모두 “와? 이 정도 깊이까지 들어간다고? 이런 것까…" at bounding box center [337, 344] width 608 height 115
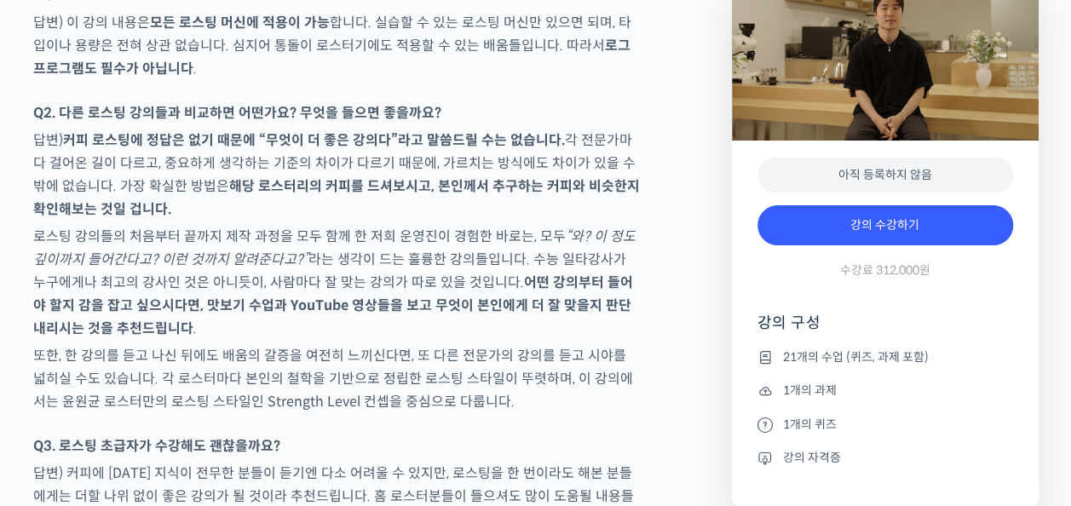
scroll to position [8109, 0]
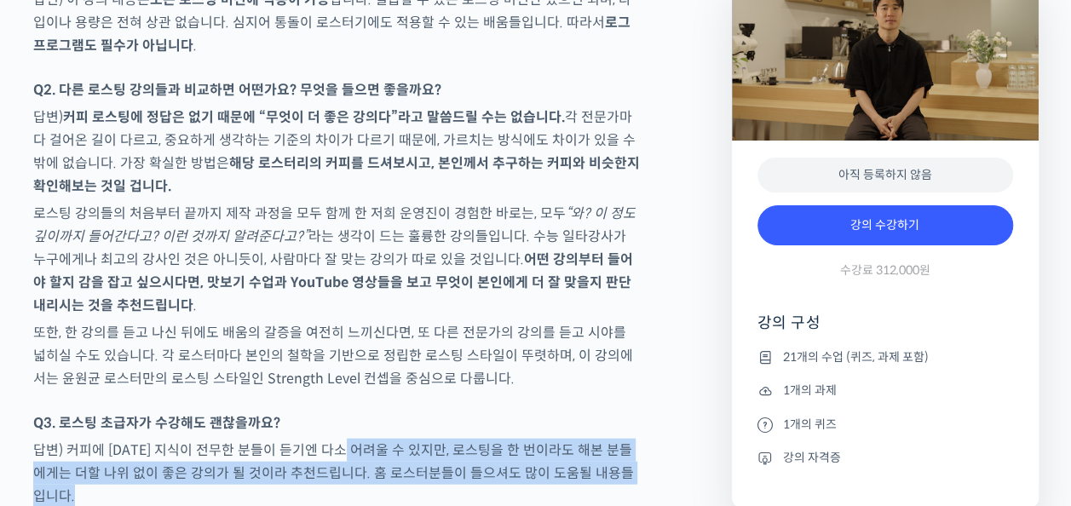
drag, startPoint x: 364, startPoint y: 390, endPoint x: 274, endPoint y: 431, distance: 98.3
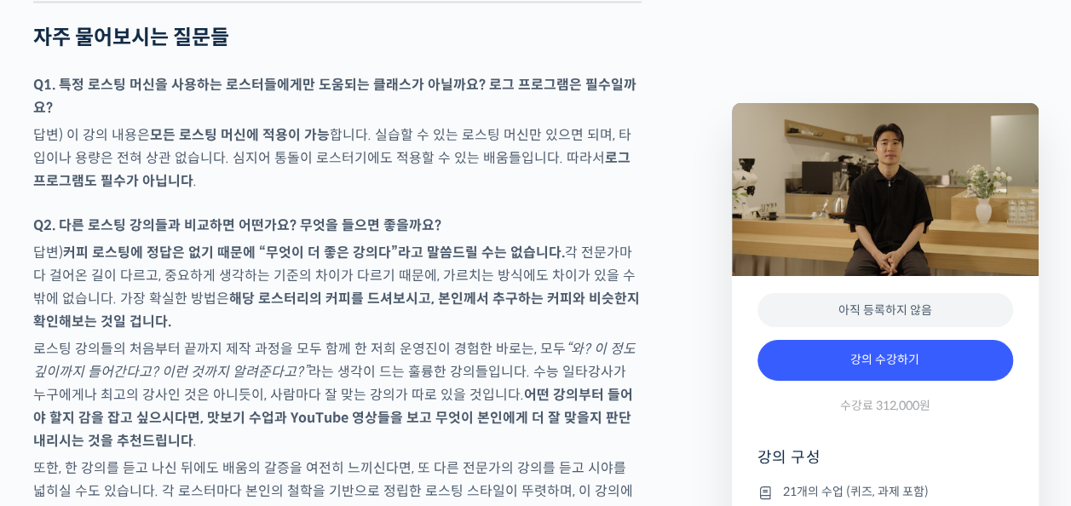
scroll to position [7854, 0]
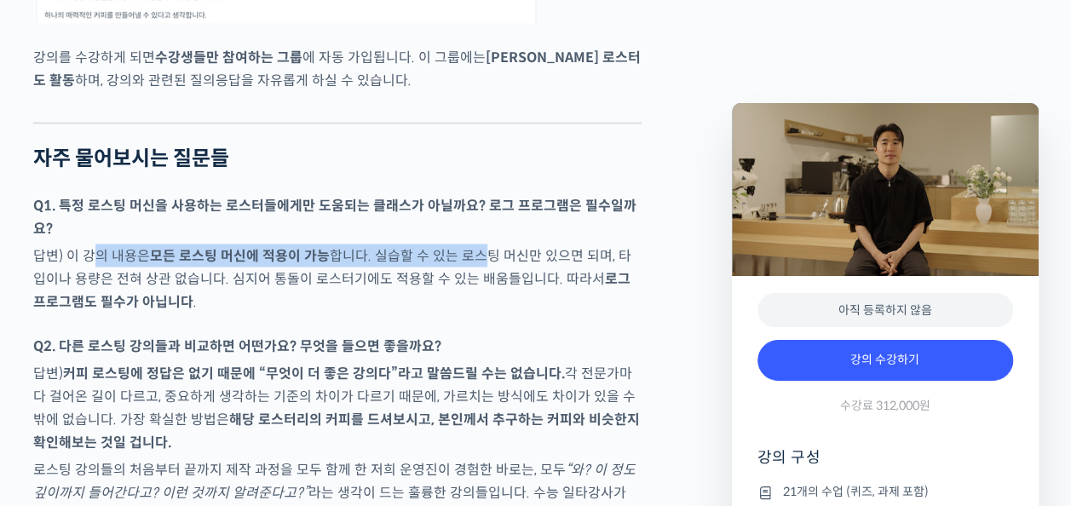
drag, startPoint x: 94, startPoint y: 198, endPoint x: 480, endPoint y: 201, distance: 385.9
click at [480, 244] on p "답변) 이 강의 내용은 모든 로스팅 머신에 적용이 가능 합니다. 실습할 수 있는 로스팅 머신만 있으면 되며, 타입이나 용량은 전혀 상관 없습니…" at bounding box center [337, 278] width 608 height 69
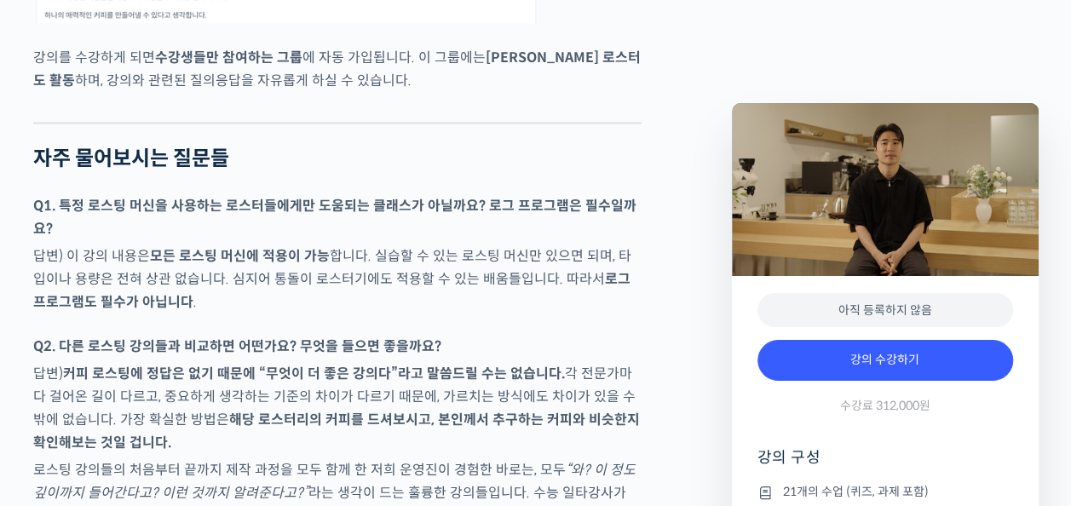
drag, startPoint x: 480, startPoint y: 201, endPoint x: 457, endPoint y: 235, distance: 41.1
click at [457, 244] on p "답변) 이 강의 내용은 모든 로스팅 머신에 적용이 가능 합니다. 실습할 수 있는 로스팅 머신만 있으면 되며, 타입이나 용량은 전혀 상관 없습니…" at bounding box center [337, 278] width 608 height 69
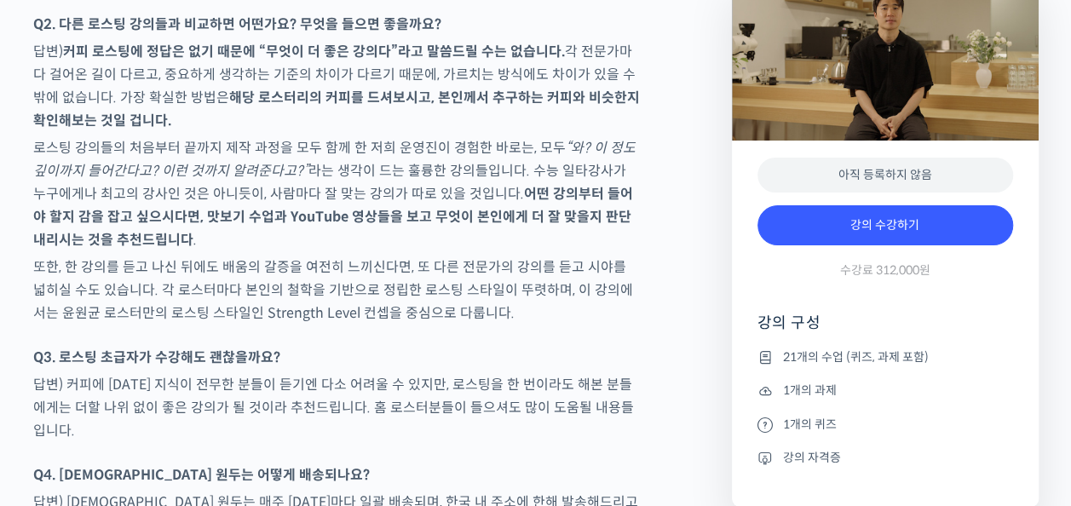
scroll to position [8280, 0]
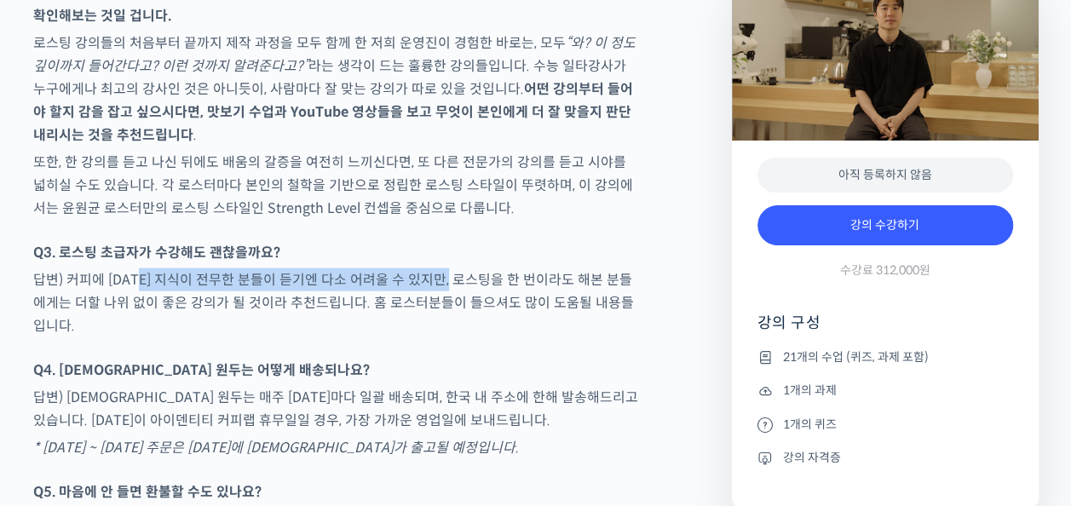
drag, startPoint x: 141, startPoint y: 217, endPoint x: 465, endPoint y: 221, distance: 323.7
click at [465, 268] on p "답변) 커피에 대한 지식이 전무한 분들이 듣기엔 다소 어려울 수 있지만, 로스팅을 한 번이라도 해본 분들에게는 더할 나위 없이 좋은 강의가 될…" at bounding box center [337, 302] width 608 height 69
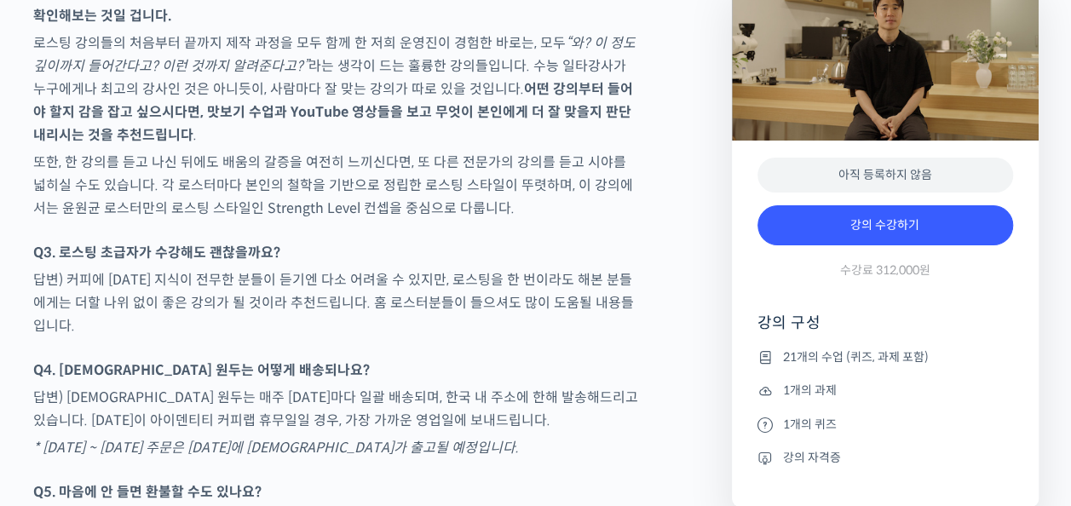
click at [187, 268] on p "답변) 커피에 대한 지식이 전무한 분들이 듣기엔 다소 어려울 수 있지만, 로스팅을 한 번이라도 해본 분들에게는 더할 나위 없이 좋은 강의가 될…" at bounding box center [337, 302] width 608 height 69
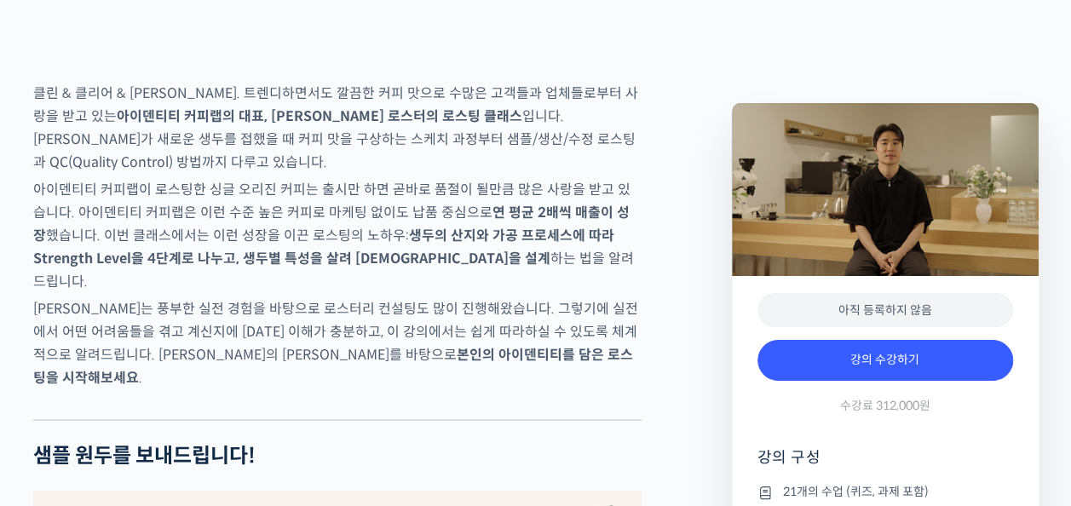
scroll to position [2479, 0]
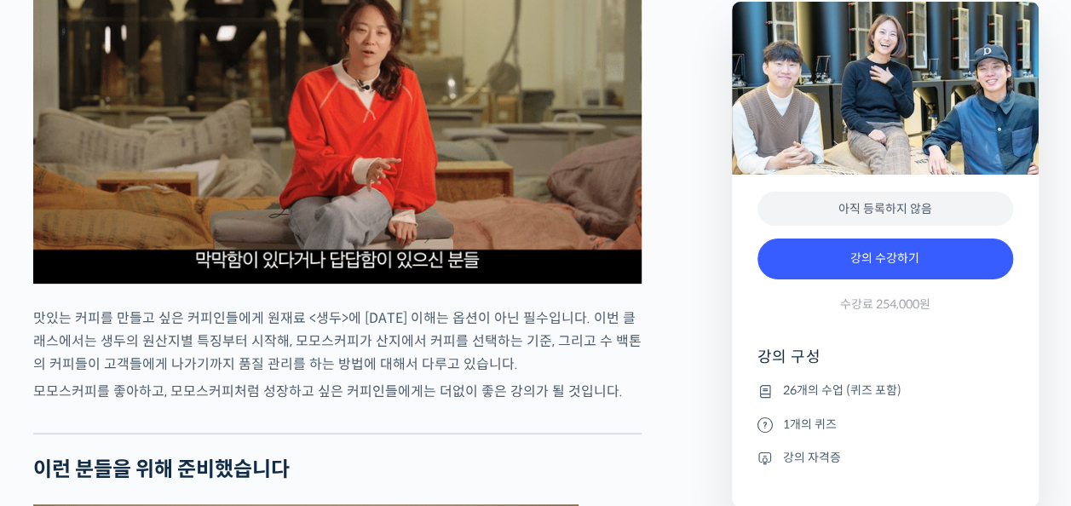
scroll to position [3407, 0]
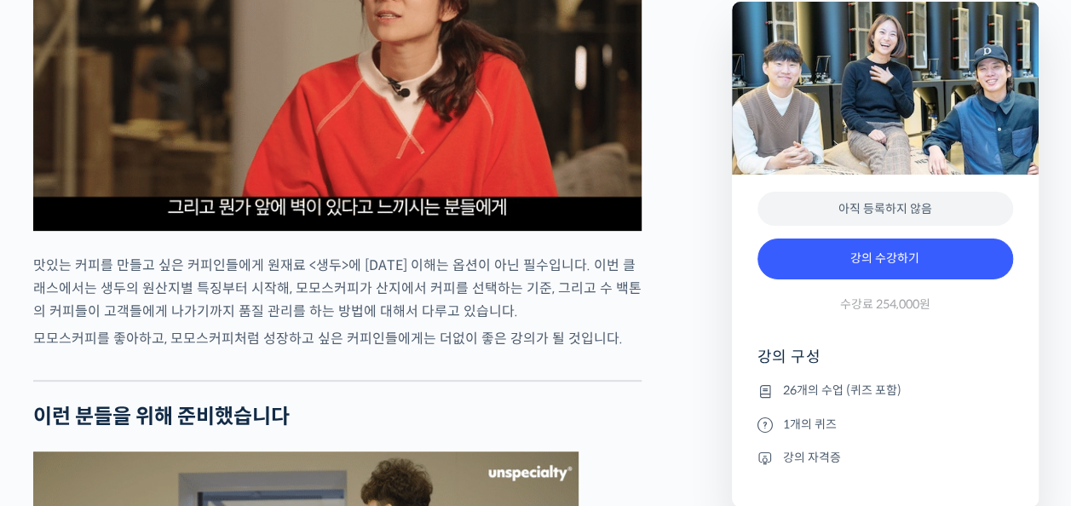
click at [323, 187] on img at bounding box center [337, 60] width 608 height 342
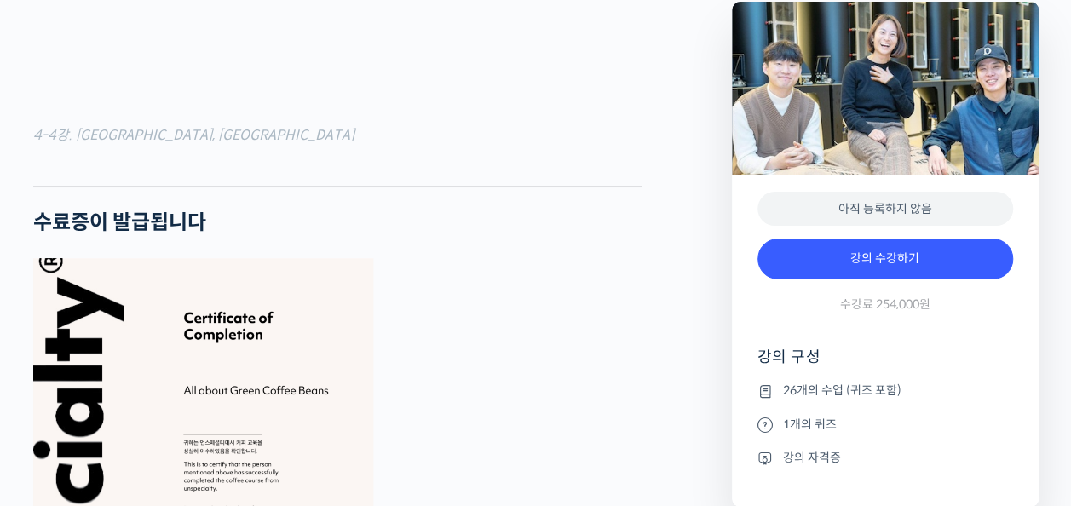
scroll to position [6388, 0]
